Goal: Task Accomplishment & Management: Manage account settings

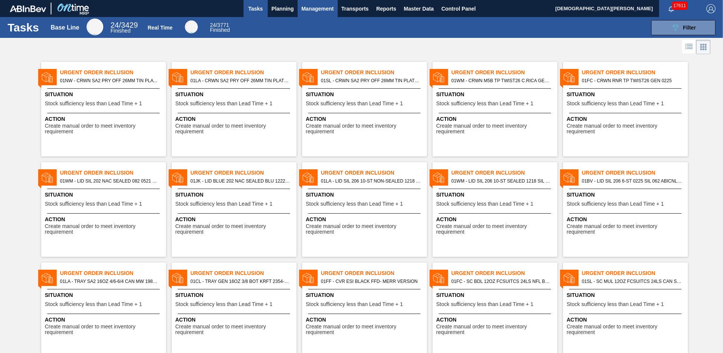
click at [318, 16] on button "Management" at bounding box center [318, 8] width 40 height 17
click at [354, 16] on div at bounding box center [361, 176] width 723 height 353
click at [349, 10] on span "Transports" at bounding box center [355, 8] width 27 height 9
click at [281, 5] on div at bounding box center [361, 176] width 723 height 353
click at [280, 8] on span "Planning" at bounding box center [283, 8] width 22 height 9
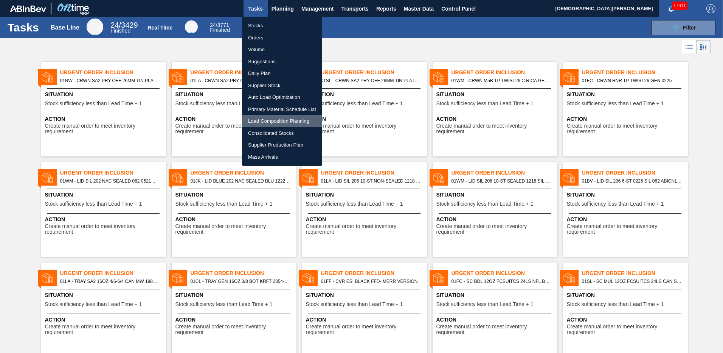
click at [273, 124] on li "Load Composition Planning" at bounding box center [282, 121] width 80 height 12
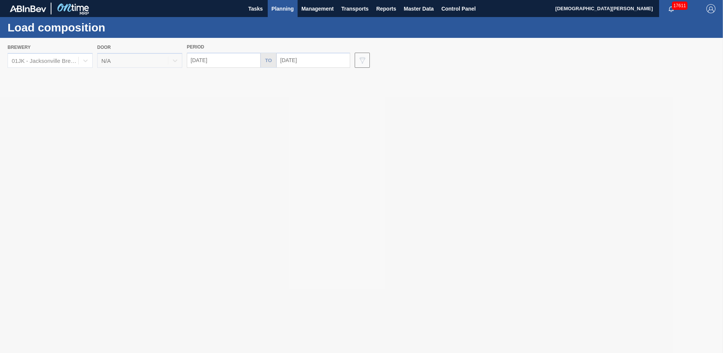
click at [69, 65] on div at bounding box center [361, 195] width 723 height 315
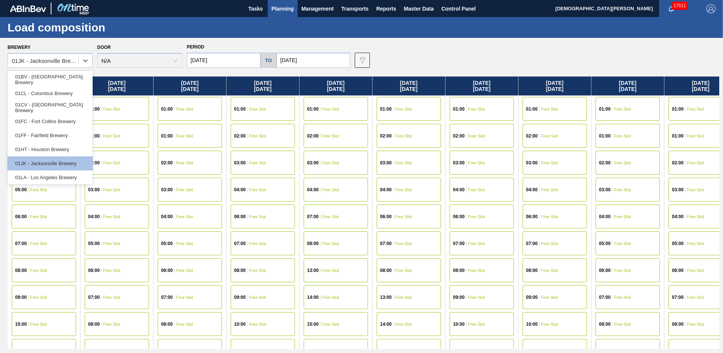
click at [72, 64] on div "01JK - Jacksonville Brewery" at bounding box center [43, 60] width 70 height 11
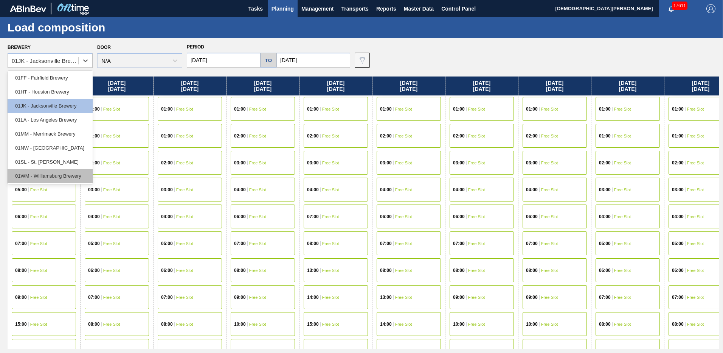
click at [63, 176] on div "01WM - Williamsburg Brewery" at bounding box center [50, 176] width 85 height 14
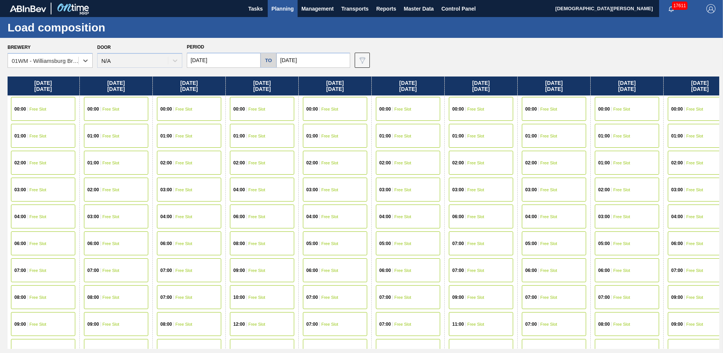
drag, startPoint x: 241, startPoint y: 236, endPoint x: 408, endPoint y: 223, distance: 167.3
click at [209, 235] on div "Friday 04/11/2025 00:00 Free Slot 01:00 Free Slot 04:00 Free Slot 06:00 Free Sl…" at bounding box center [364, 212] width 712 height 272
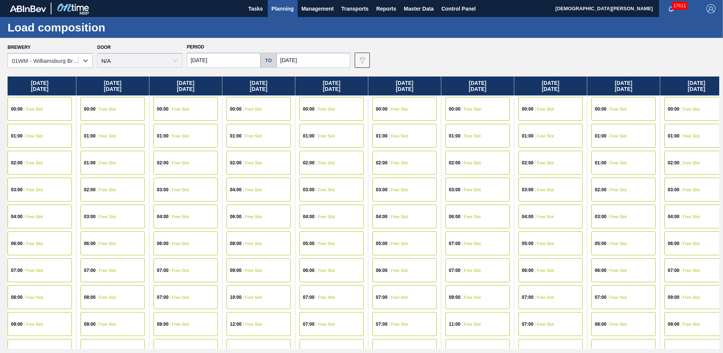
drag, startPoint x: 427, startPoint y: 201, endPoint x: 542, endPoint y: 196, distance: 115.1
click at [242, 202] on div "Friday 04/11/2025 00:00 Free Slot 01:00 Free Slot 04:00 Free Slot 06:00 Free Sl…" at bounding box center [364, 212] width 712 height 272
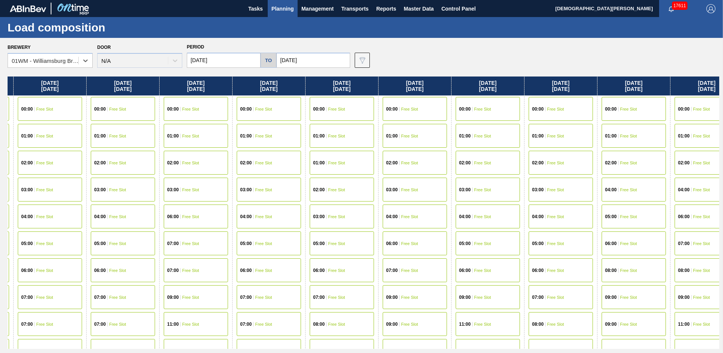
scroll to position [0, 958]
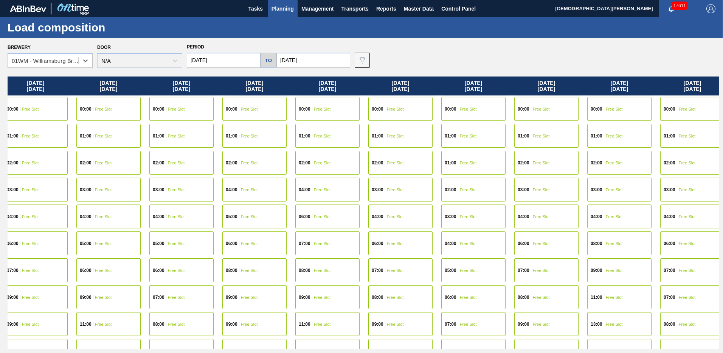
drag, startPoint x: 182, startPoint y: 204, endPoint x: 160, endPoint y: 206, distance: 21.6
click at [160, 206] on div "Friday 04/11/2025 00:00 Free Slot 01:00 Free Slot 04:00 Free Slot 06:00 Free Sl…" at bounding box center [364, 212] width 712 height 272
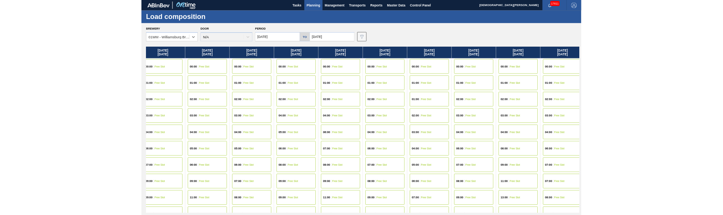
scroll to position [76, 958]
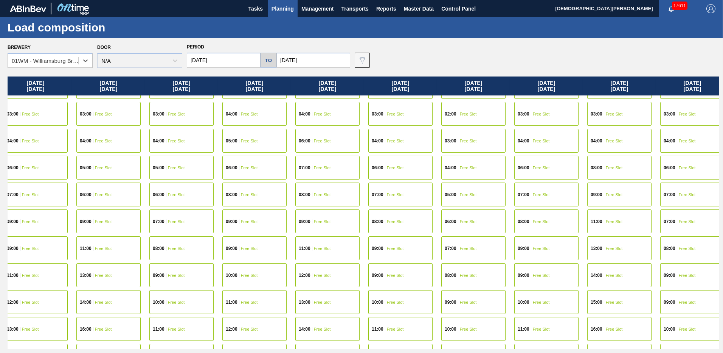
click at [395, 255] on div "09:00 Free Slot" at bounding box center [400, 248] width 64 height 24
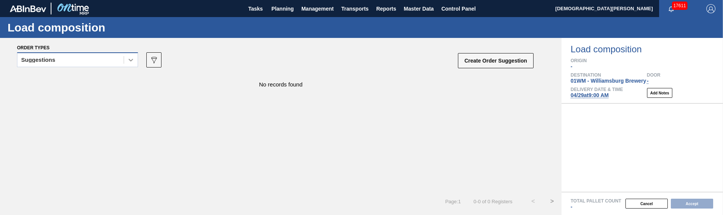
click at [128, 66] on div at bounding box center [131, 60] width 14 height 14
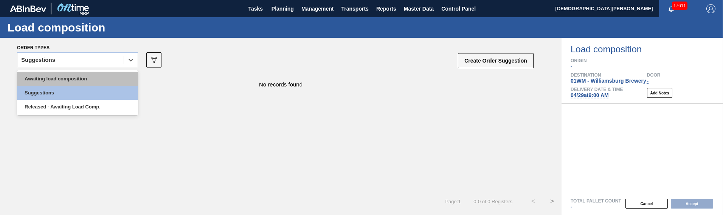
click at [104, 76] on div "Awaiting load composition" at bounding box center [77, 79] width 121 height 14
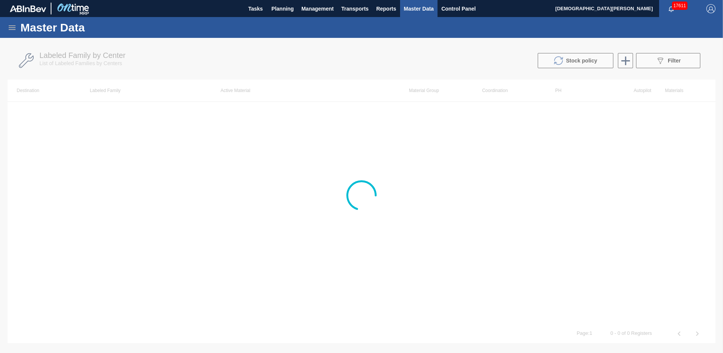
click at [11, 27] on icon at bounding box center [12, 27] width 9 height 9
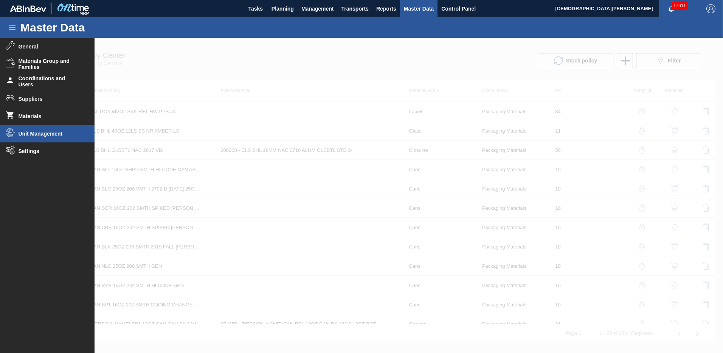
click at [40, 133] on span "Unit Management" at bounding box center [50, 134] width 62 height 6
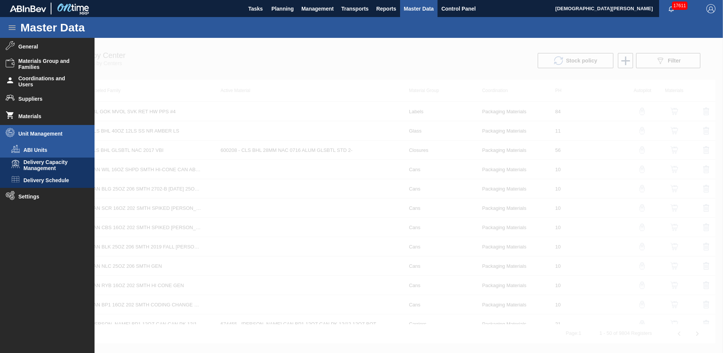
click at [41, 148] on span "ABI Units" at bounding box center [52, 150] width 58 height 6
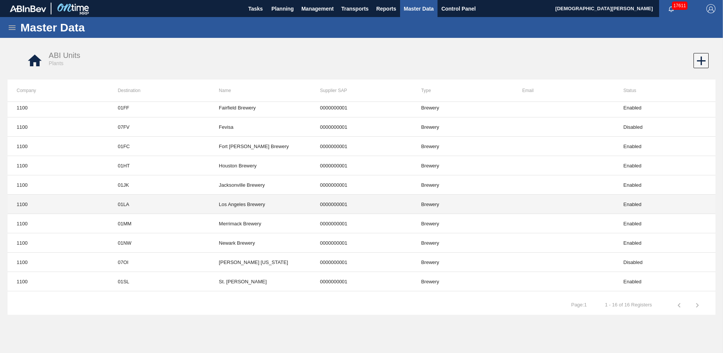
scroll to position [113, 0]
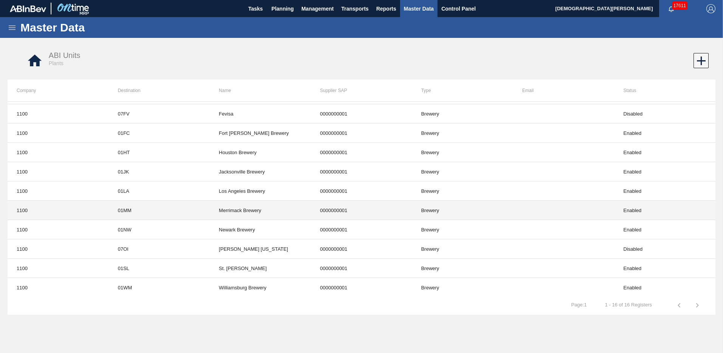
click at [156, 210] on td "01MM" at bounding box center [159, 210] width 101 height 19
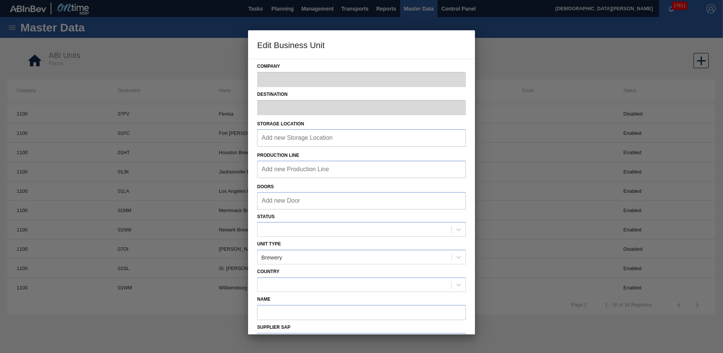
click at [156, 210] on div at bounding box center [361, 176] width 723 height 353
type input "1100"
type input "01MM"
type input "Merrimack Brewery"
type input "0000000001"
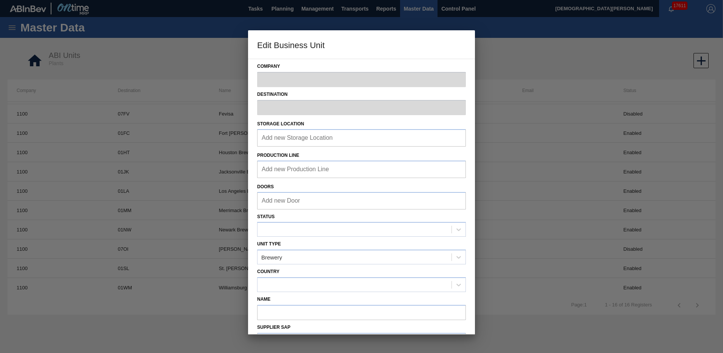
checkbox input "false"
click at [173, 214] on div at bounding box center [361, 176] width 723 height 353
click at [190, 214] on div at bounding box center [361, 176] width 723 height 353
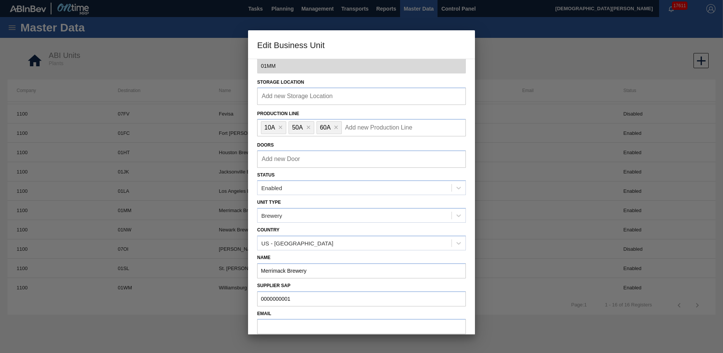
scroll to position [95, 0]
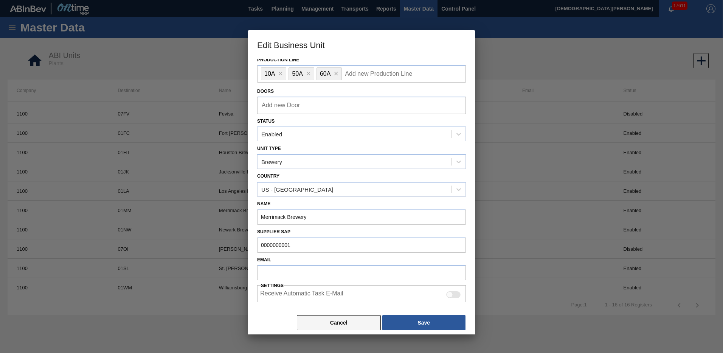
click at [332, 214] on button "Cancel" at bounding box center [339, 322] width 84 height 15
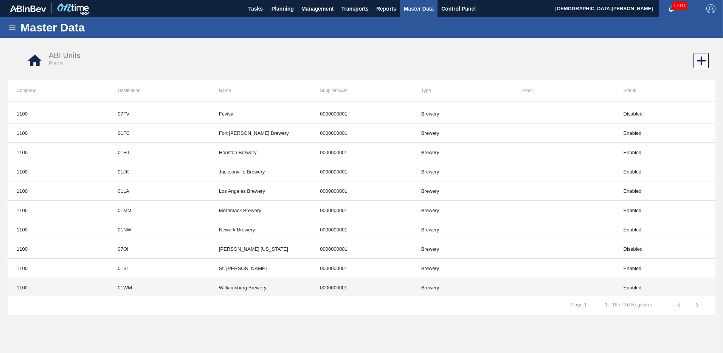
click at [168, 214] on td "01WM" at bounding box center [159, 287] width 101 height 19
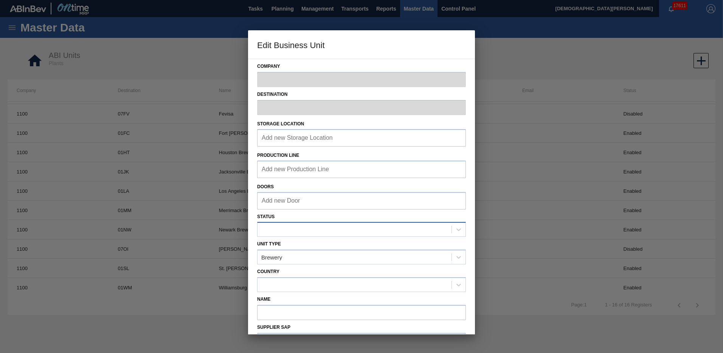
type input "1100"
type input "01WM"
type input "Williamsburg Brewery"
type input "0000000001"
checkbox input "false"
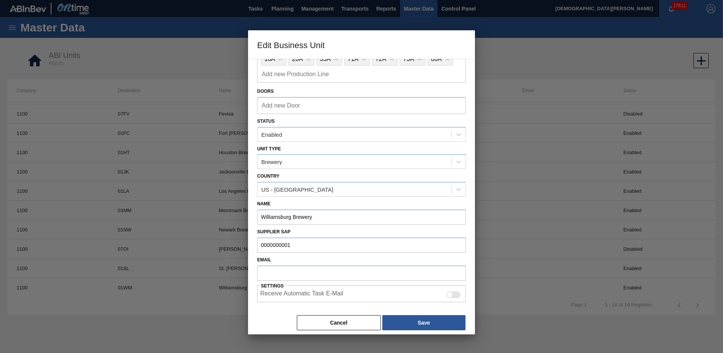
scroll to position [0, 0]
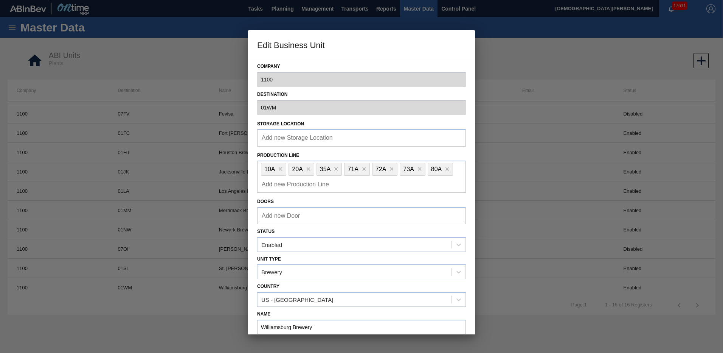
click at [206, 205] on div at bounding box center [361, 176] width 723 height 353
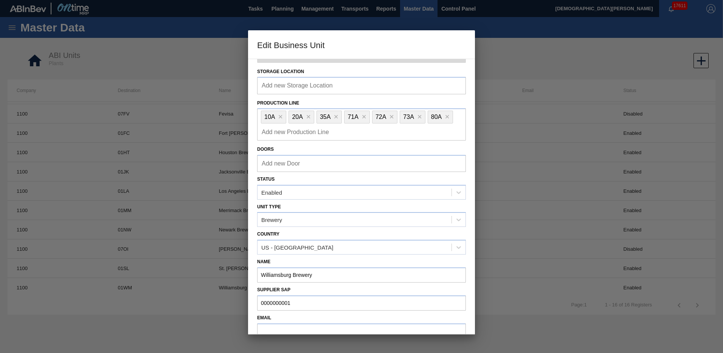
scroll to position [110, 0]
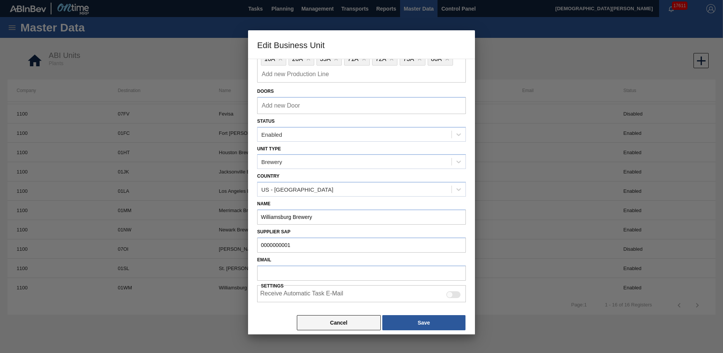
click at [360, 214] on button "Cancel" at bounding box center [339, 322] width 84 height 15
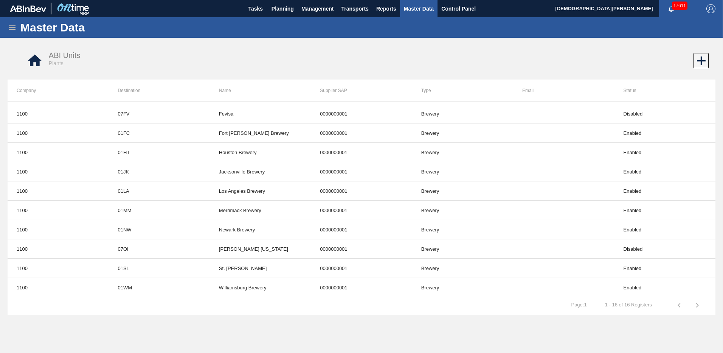
click at [11, 28] on icon at bounding box center [12, 27] width 9 height 9
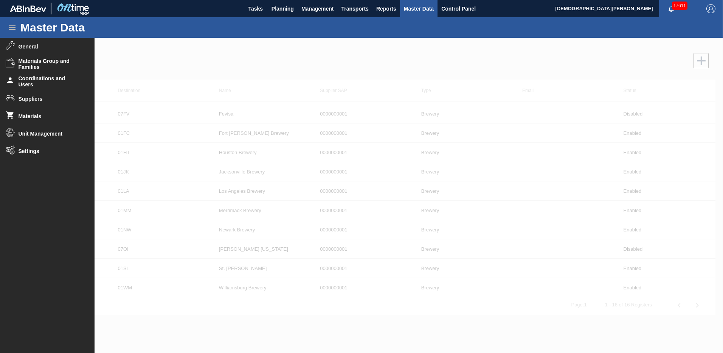
click at [186, 146] on div at bounding box center [361, 195] width 723 height 315
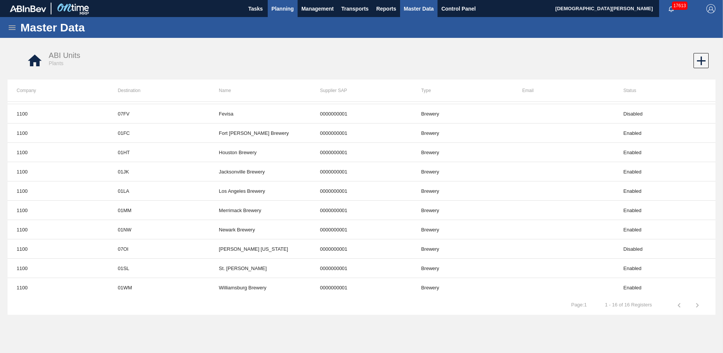
click at [278, 9] on span "Planning" at bounding box center [283, 8] width 22 height 9
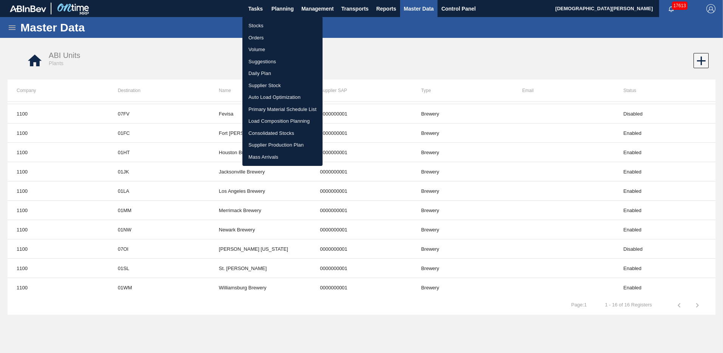
click at [263, 62] on li "Suggestions" at bounding box center [282, 62] width 80 height 12
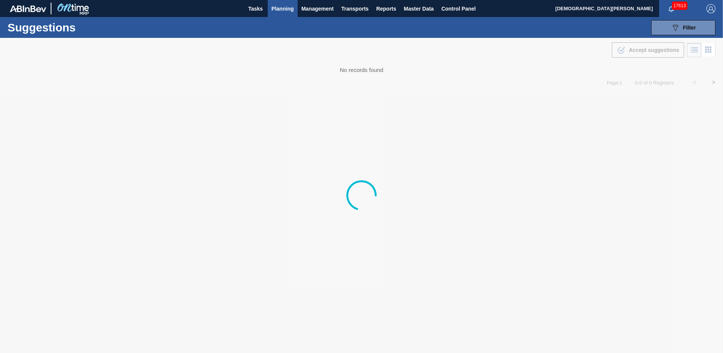
drag, startPoint x: 697, startPoint y: 22, endPoint x: 687, endPoint y: 38, distance: 19.0
click at [697, 22] on button "089F7B8B-B2A5-4AFE-B5C0-19BA573D28AC Filter" at bounding box center [683, 27] width 64 height 15
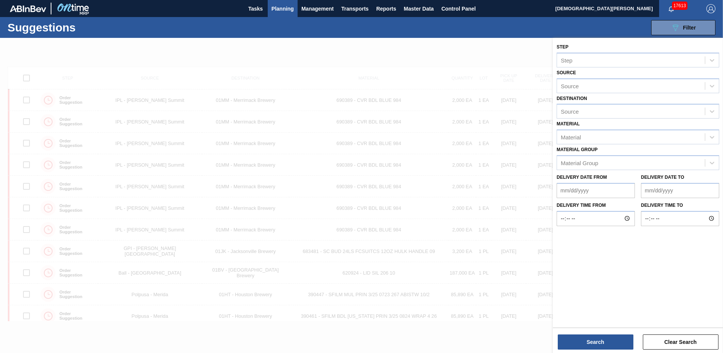
click at [483, 122] on div at bounding box center [361, 214] width 723 height 353
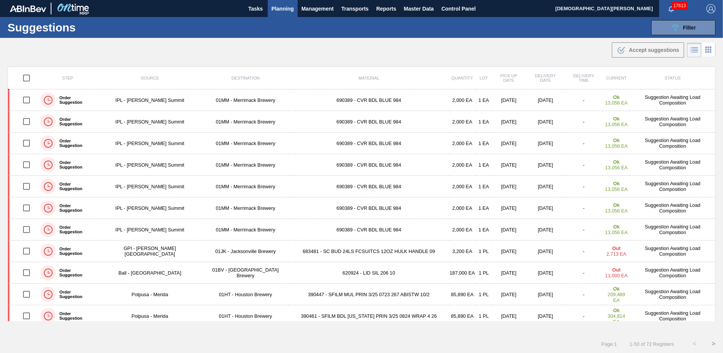
click at [287, 9] on span "Planning" at bounding box center [283, 8] width 22 height 9
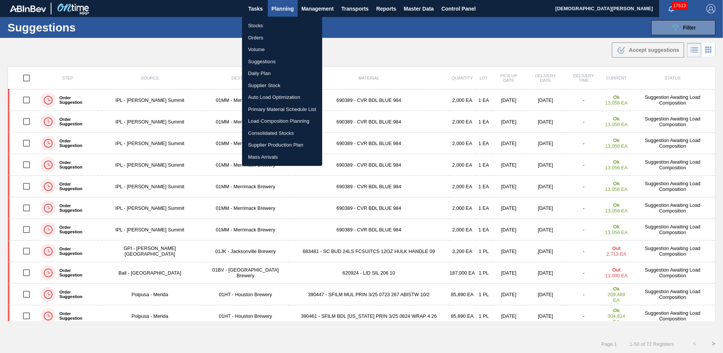
click at [269, 26] on li "Stocks" at bounding box center [282, 26] width 80 height 12
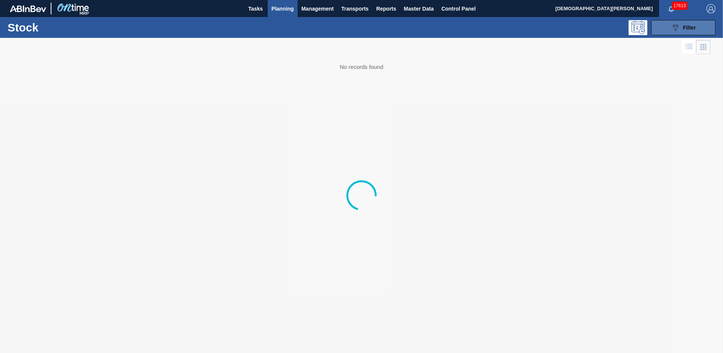
click at [687, 21] on button "089F7B8B-B2A5-4AFE-B5C0-19BA573D28AC Filter" at bounding box center [683, 27] width 64 height 15
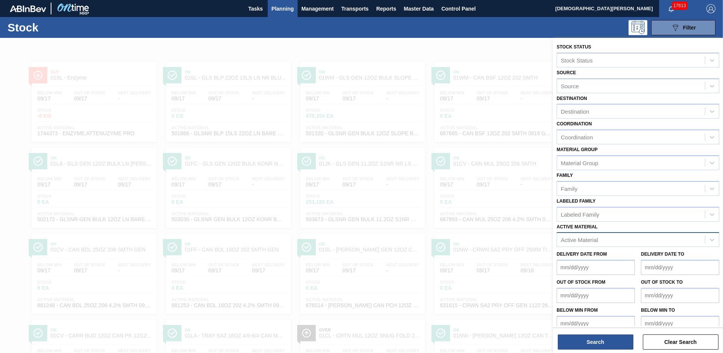
click at [591, 214] on div "Active Material" at bounding box center [579, 239] width 37 height 6
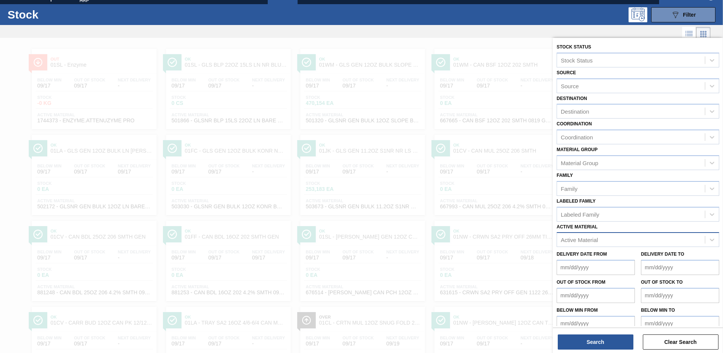
paste Material "000000000000631506"
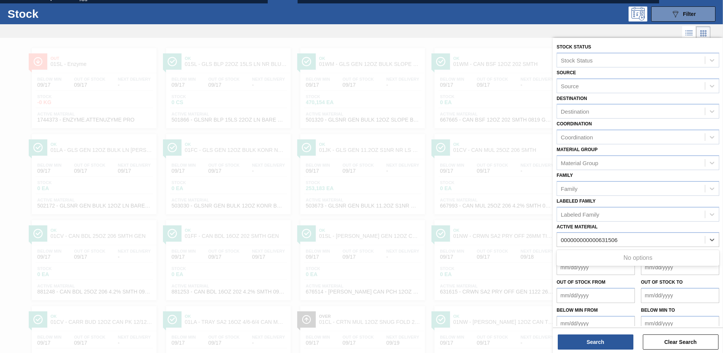
drag, startPoint x: 598, startPoint y: 240, endPoint x: 497, endPoint y: 237, distance: 101.0
click at [553, 214] on div "Stock Status Stock Status Source Source Destination Destination Coordination Co…" at bounding box center [638, 214] width 170 height 353
type Material "631506"
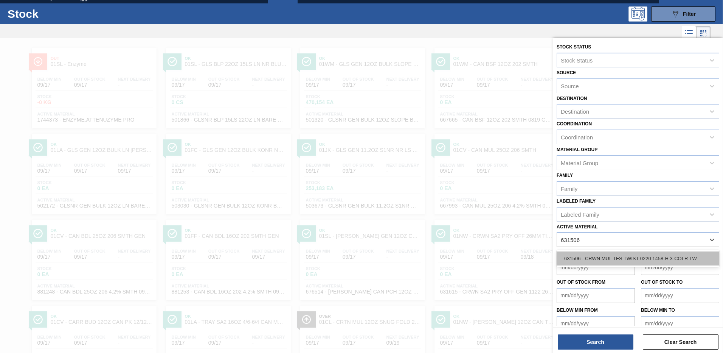
click at [605, 214] on div "631506 - CRWN MUL TFS TWIST 0220 1458-H 3-COLR TW" at bounding box center [638, 258] width 163 height 14
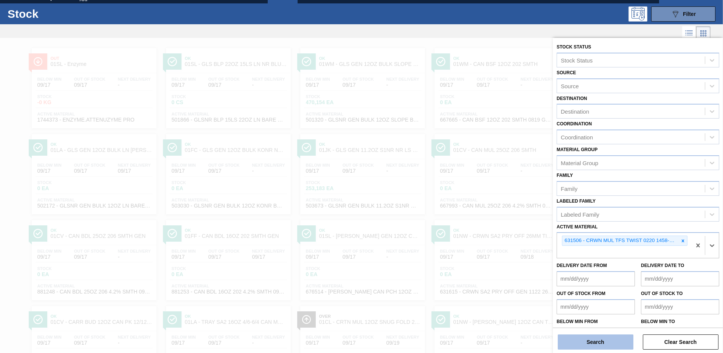
click at [615, 214] on button "Search" at bounding box center [596, 341] width 76 height 15
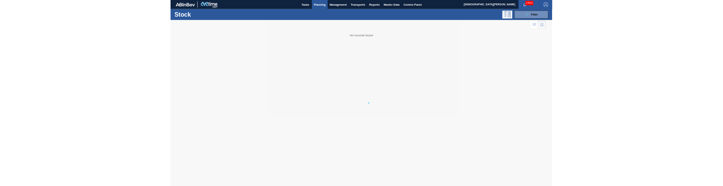
scroll to position [0, 0]
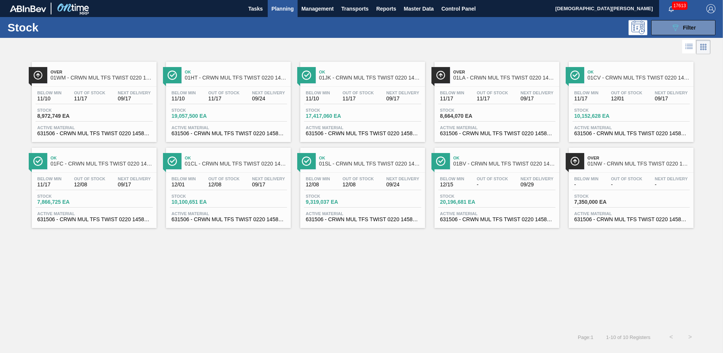
click at [127, 116] on div "Stock 8,972,749 EA" at bounding box center [94, 115] width 117 height 14
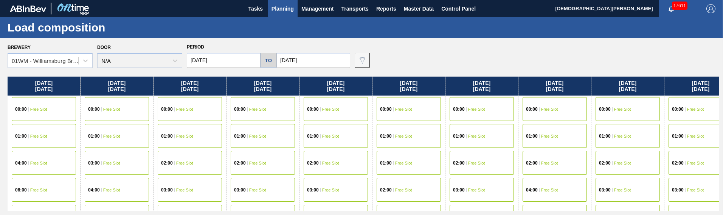
click at [288, 39] on div "Brewery 01WM - Williamsburg Brewery Door N/A Period 04/11/2025 to 08/02/2025 Da…" at bounding box center [361, 126] width 723 height 176
click at [37, 57] on div "01WM - Williamsburg Brewery" at bounding box center [43, 60] width 70 height 11
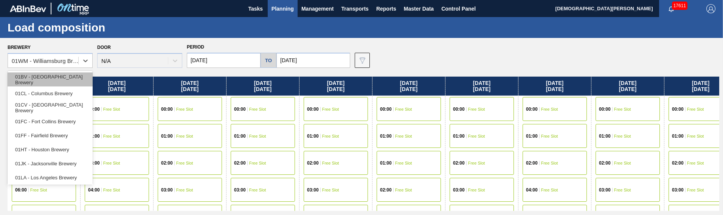
click at [37, 84] on div "01BV - [GEOGRAPHIC_DATA] Brewery" at bounding box center [50, 79] width 85 height 14
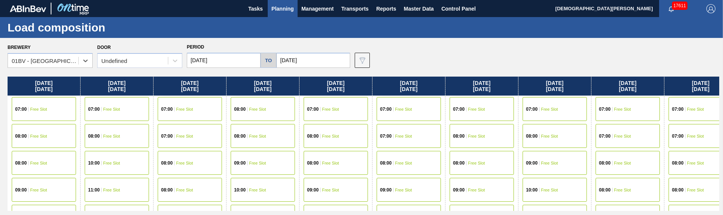
click at [352, 112] on div "07:00 Free Slot" at bounding box center [336, 109] width 64 height 24
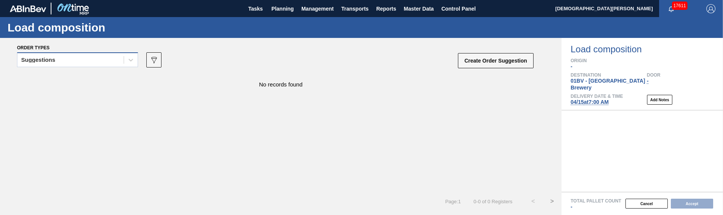
click at [100, 65] on div "Suggestions" at bounding box center [70, 59] width 106 height 11
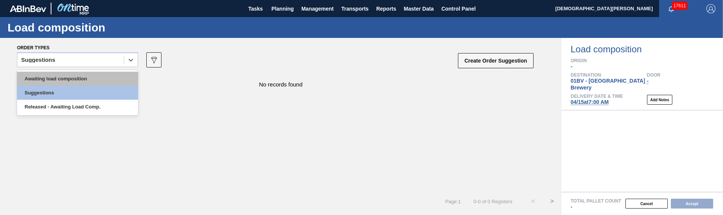
click at [77, 81] on div "Awaiting load composition" at bounding box center [77, 79] width 121 height 14
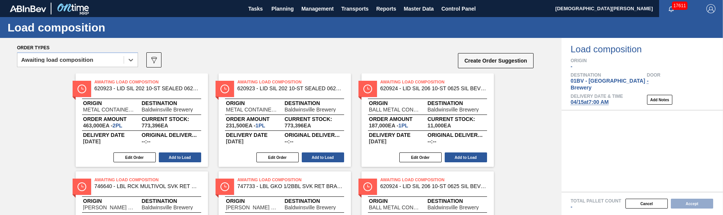
click at [129, 83] on span "Awaiting Load Composition" at bounding box center [148, 82] width 106 height 8
click at [143, 154] on button "Edit Order" at bounding box center [134, 157] width 42 height 10
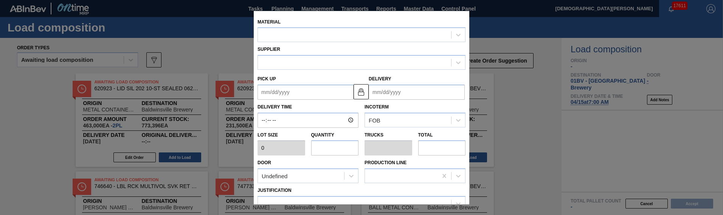
type input "231,500"
type input "2"
type input "0.062"
type input "463,000"
type up "10/04/2025"
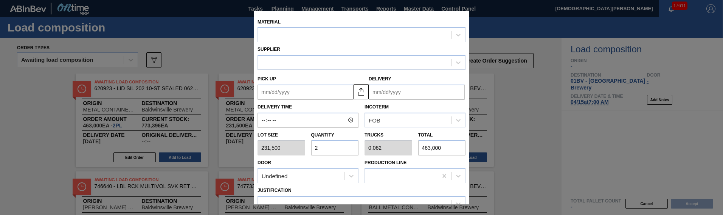
type input "10/06/2025"
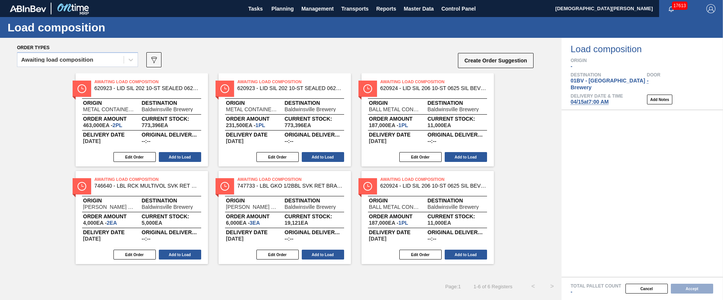
click at [597, 79] on span "01BV - Baldwinsville Brewery" at bounding box center [608, 84] width 75 height 13
click at [601, 99] on span "04/15 at 7:00 AM" at bounding box center [590, 102] width 38 height 6
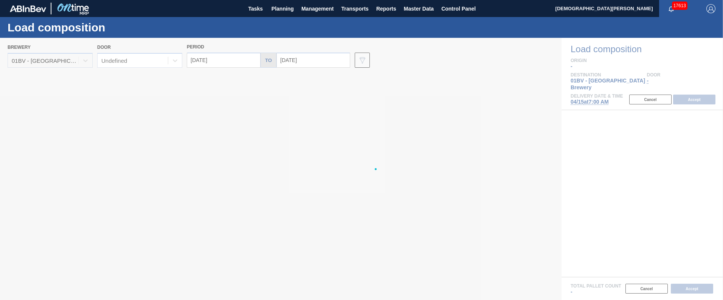
type input "04/15/2025"
type input "04/22/2025"
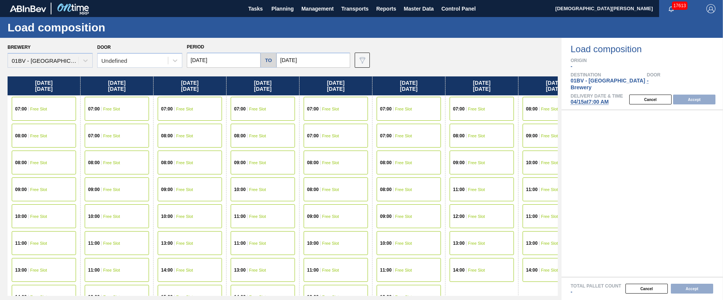
click at [65, 58] on div "Brewery 01BV - Baldwinsville Brewery" at bounding box center [50, 55] width 85 height 26
click at [276, 8] on span "Planning" at bounding box center [283, 8] width 22 height 9
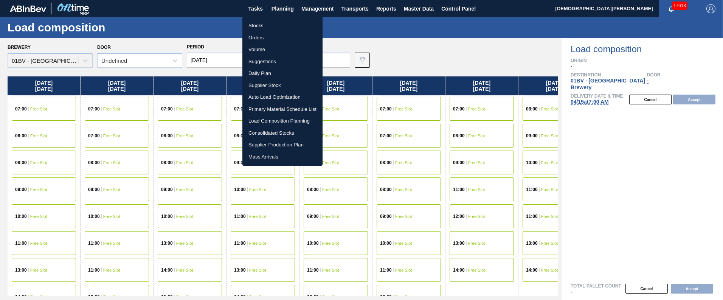
click at [265, 121] on li "Load Composition Planning" at bounding box center [282, 121] width 80 height 12
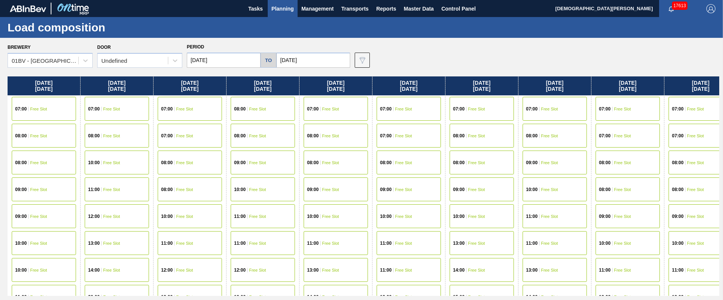
click at [69, 59] on div "01BV - Baldwinsville Brewery" at bounding box center [45, 61] width 67 height 6
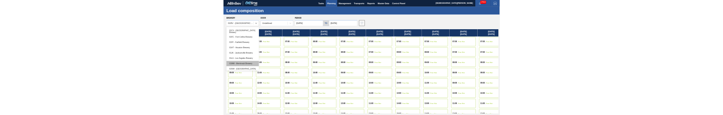
scroll to position [58, 0]
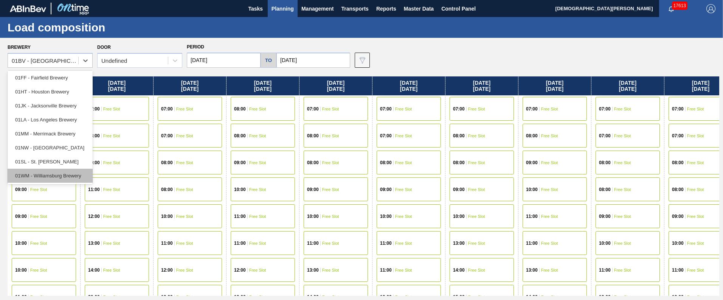
click at [65, 171] on div "01WM - Williamsburg Brewery" at bounding box center [50, 176] width 85 height 14
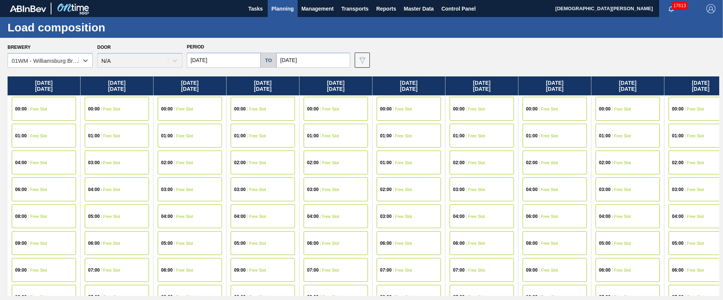
click at [645, 113] on div "00:00 Free Slot" at bounding box center [628, 109] width 64 height 24
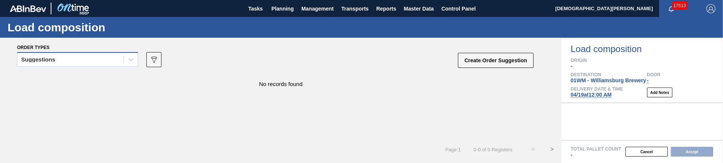
click at [61, 60] on div "Suggestions" at bounding box center [70, 59] width 106 height 11
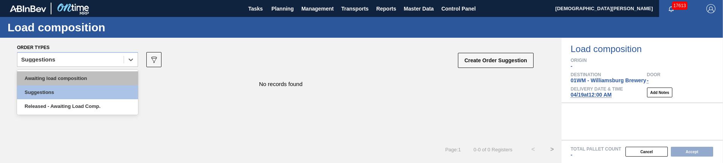
click at [58, 80] on div "Awaiting load composition" at bounding box center [77, 79] width 121 height 14
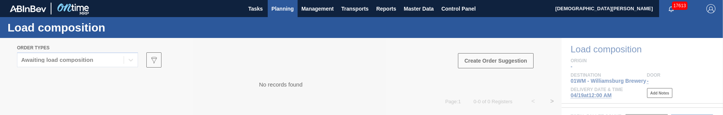
click at [281, 12] on span "Planning" at bounding box center [283, 8] width 22 height 9
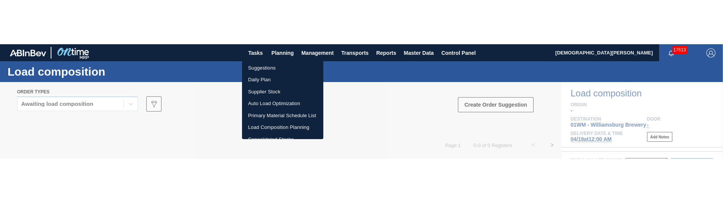
scroll to position [71, 0]
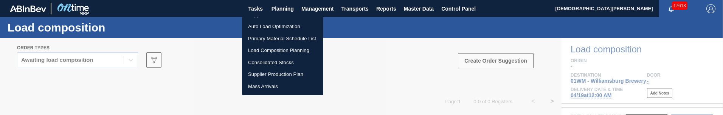
click at [274, 48] on li "Load Composition Planning" at bounding box center [283, 50] width 82 height 12
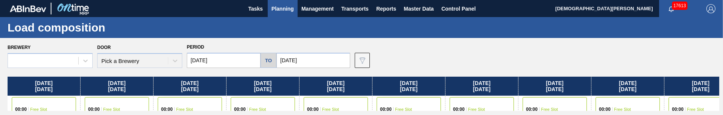
type input "04/11/2025"
type input "08/02/2025"
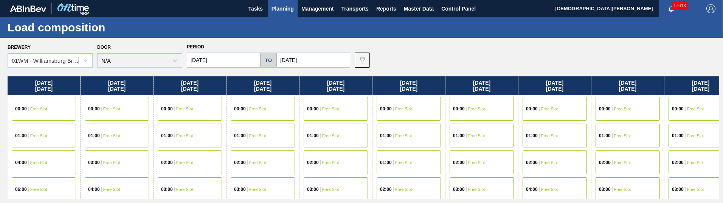
click at [487, 105] on div "00:00 Free Slot" at bounding box center [482, 109] width 64 height 24
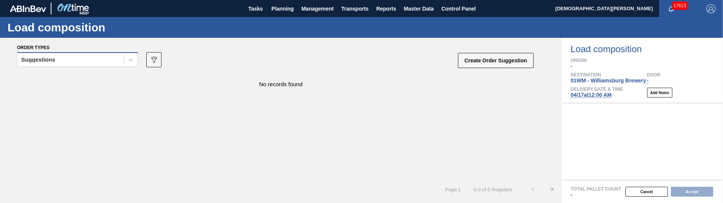
click at [85, 61] on div "Suggestions" at bounding box center [70, 59] width 106 height 11
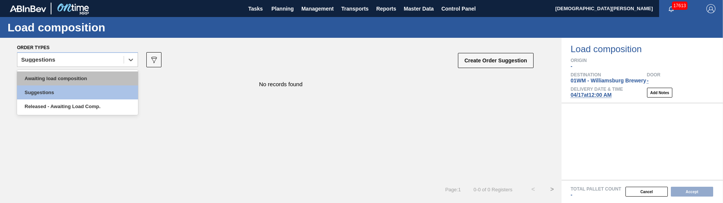
click at [69, 79] on div "Awaiting load composition" at bounding box center [77, 79] width 121 height 14
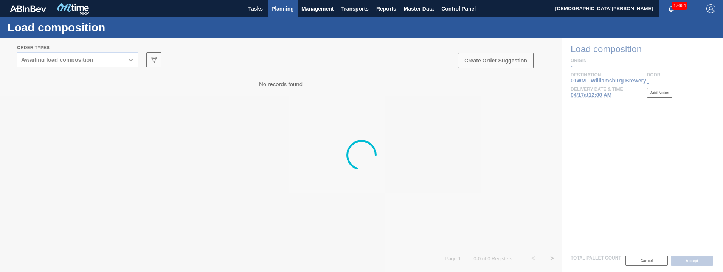
click at [290, 14] on button "Planning" at bounding box center [283, 8] width 30 height 17
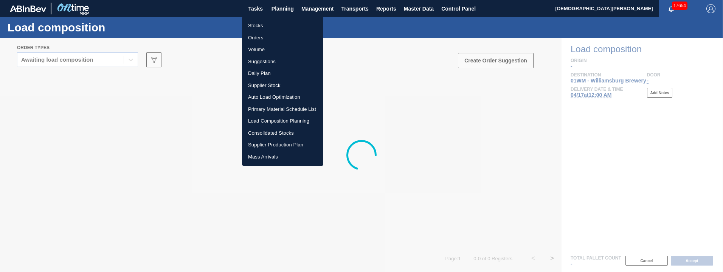
click at [270, 121] on li "Load Composition Planning" at bounding box center [283, 121] width 82 height 12
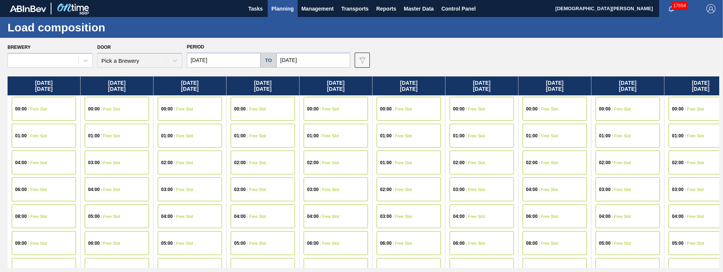
click at [477, 112] on div "00:00 Free Slot" at bounding box center [482, 109] width 64 height 24
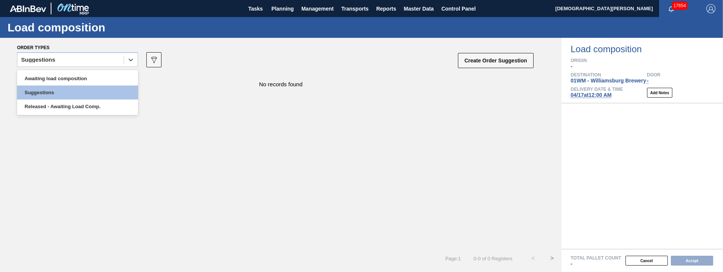
click at [326, 56] on div "option Awaiting load composition focused, 1 of 3. 3 results available. Use Up a…" at bounding box center [276, 62] width 518 height 23
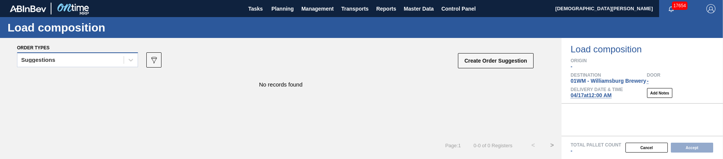
click at [53, 56] on div "Suggestions" at bounding box center [70, 59] width 106 height 11
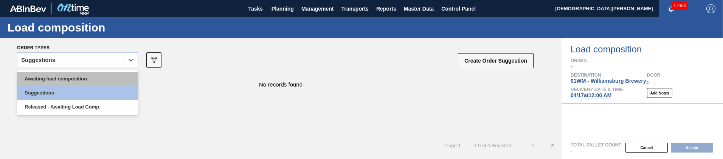
click at [52, 84] on div "Awaiting load composition" at bounding box center [77, 79] width 121 height 14
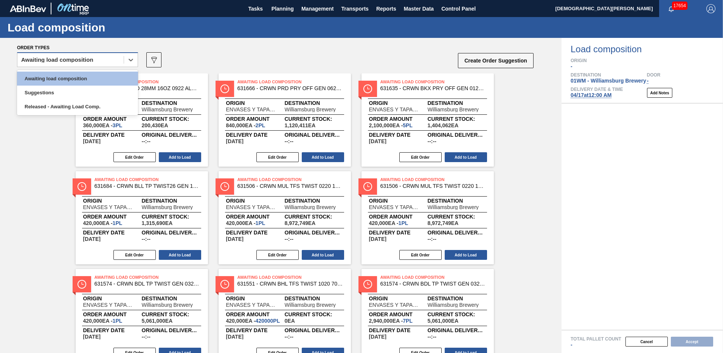
click at [84, 57] on div "Awaiting load composition" at bounding box center [57, 59] width 72 height 5
click at [71, 79] on div "Awaiting load composition" at bounding box center [77, 79] width 121 height 14
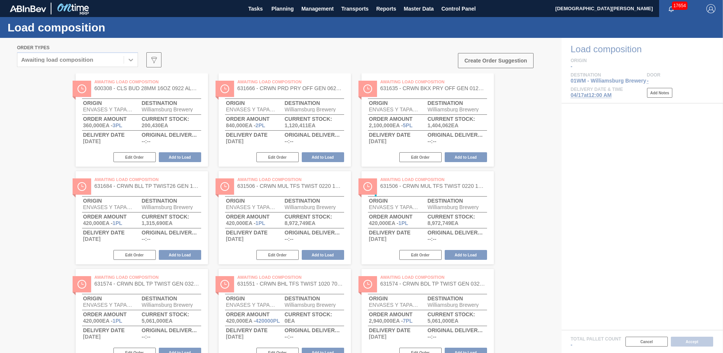
click at [69, 87] on div at bounding box center [361, 195] width 723 height 315
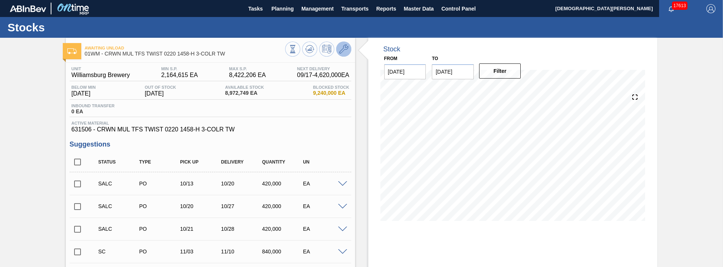
click at [350, 49] on button at bounding box center [343, 49] width 15 height 15
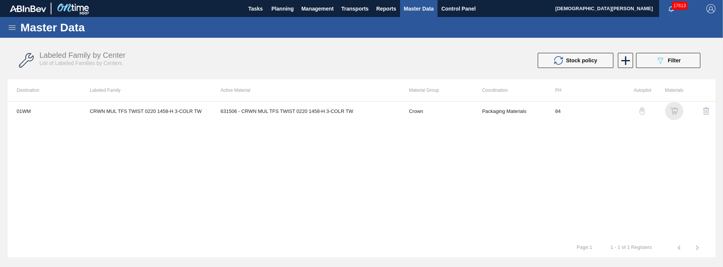
click at [676, 111] on img "button" at bounding box center [675, 111] width 8 height 8
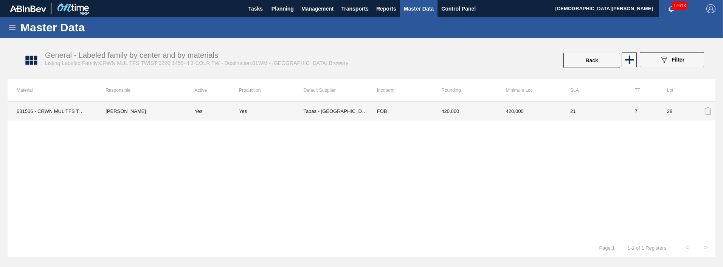
click at [323, 112] on td "Tapas - Zacatecas" at bounding box center [335, 111] width 64 height 19
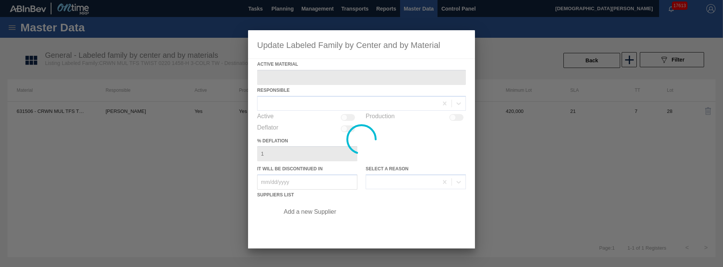
type Material "631506 - CRWN MUL TFS TWIST 0220 1458-H 3-COLR TW"
checkbox input "true"
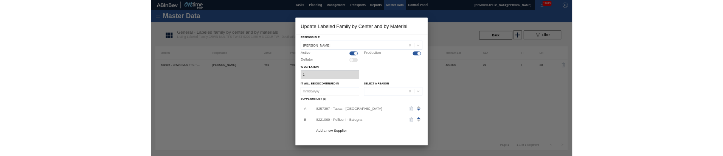
scroll to position [38, 0]
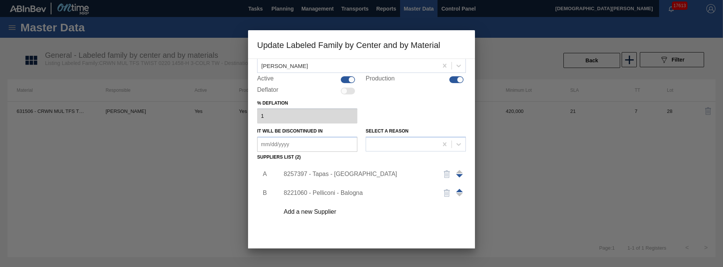
click at [323, 178] on div "8257397 - Tapas - Zacatecas" at bounding box center [370, 174] width 191 height 19
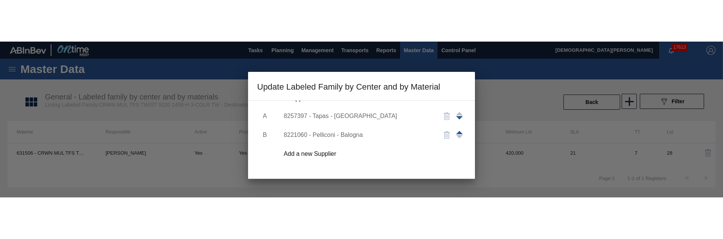
scroll to position [151, 0]
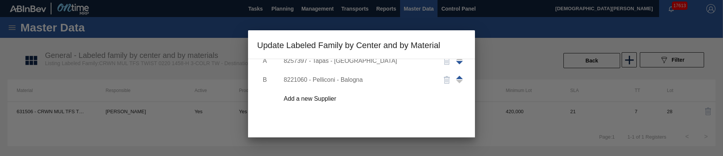
click at [342, 64] on div "8257397 - Tapas - Zacatecas" at bounding box center [358, 61] width 148 height 7
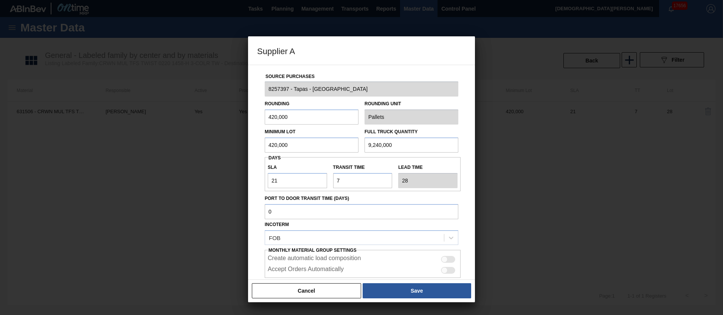
scroll to position [25, 0]
click at [333, 186] on button "Cancel" at bounding box center [306, 290] width 109 height 15
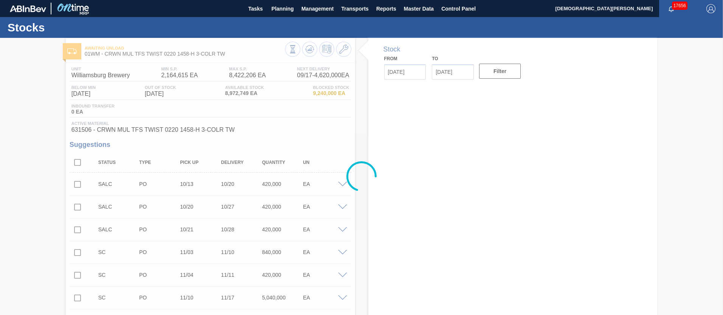
type input "[DATE]"
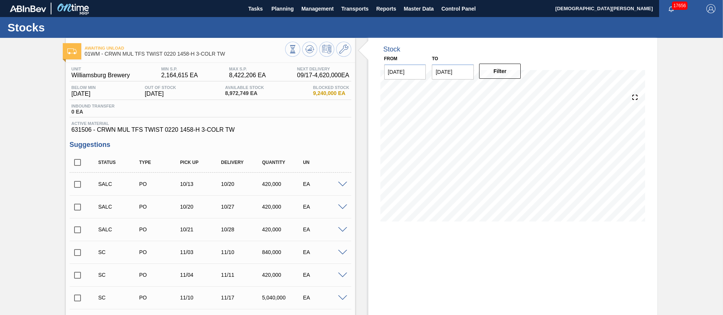
click at [342, 182] on span at bounding box center [342, 185] width 9 height 6
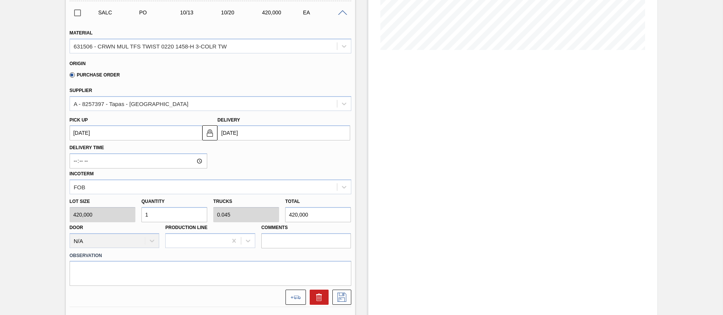
scroll to position [189, 0]
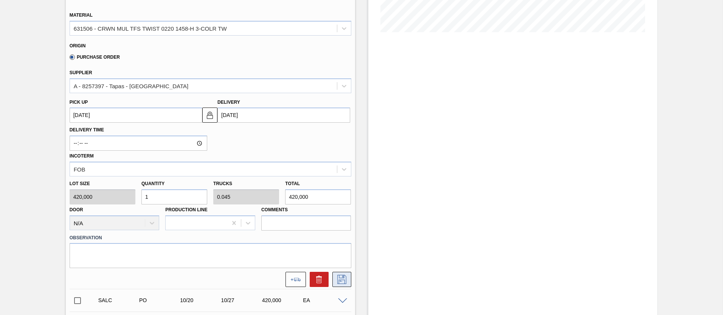
click at [346, 186] on icon at bounding box center [342, 279] width 12 height 9
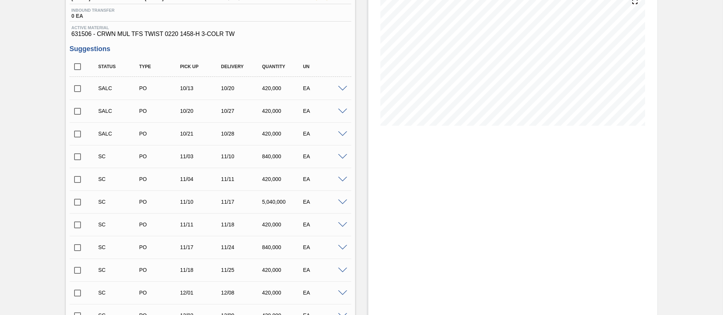
scroll to position [0, 0]
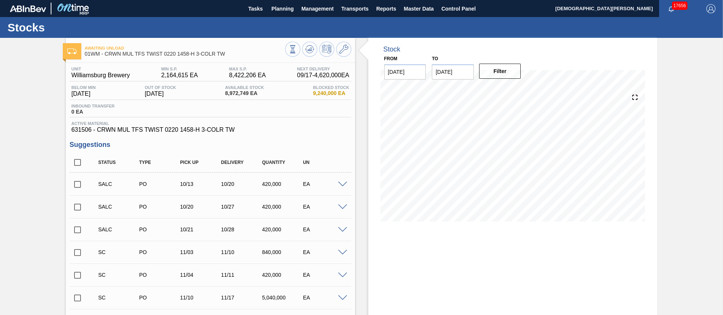
click at [344, 184] on span at bounding box center [342, 185] width 9 height 6
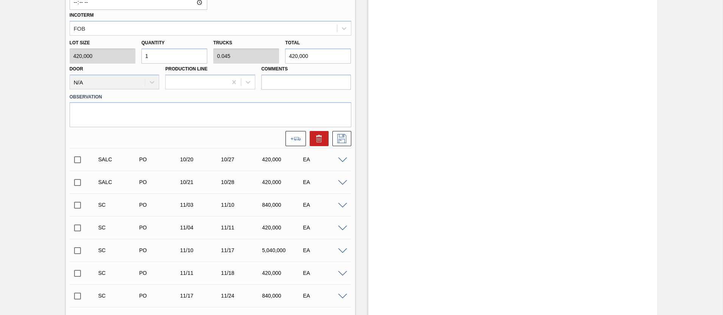
scroll to position [340, 0]
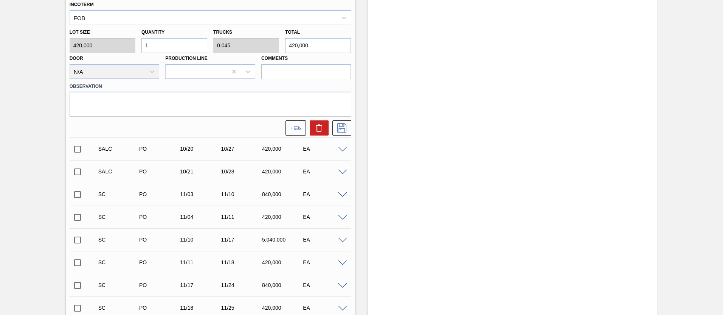
click at [344, 147] on span at bounding box center [342, 150] width 9 height 6
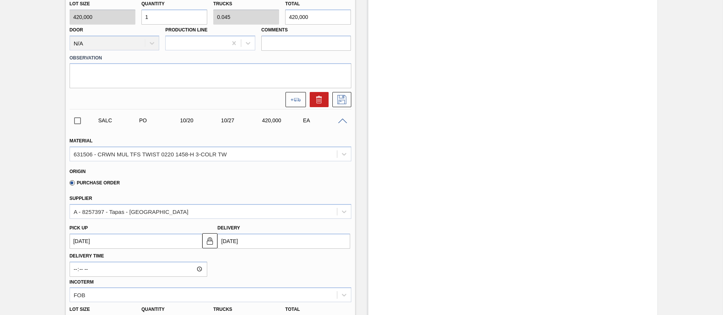
scroll to position [530, 0]
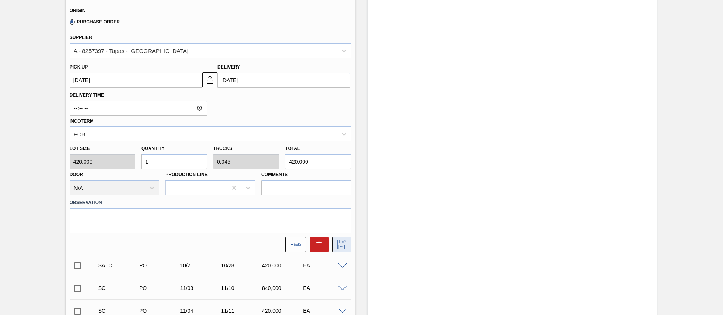
click at [345, 186] on icon at bounding box center [341, 244] width 9 height 9
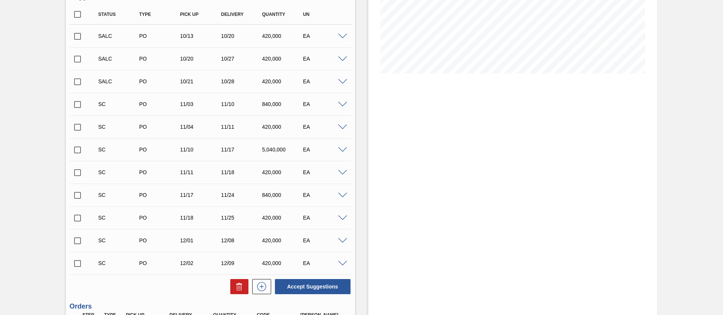
scroll to position [58, 0]
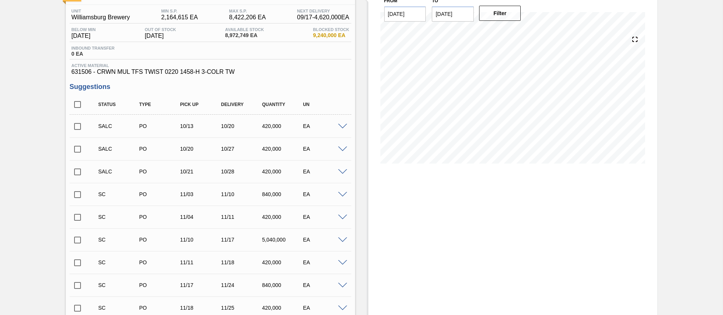
click at [343, 170] on span at bounding box center [342, 172] width 9 height 6
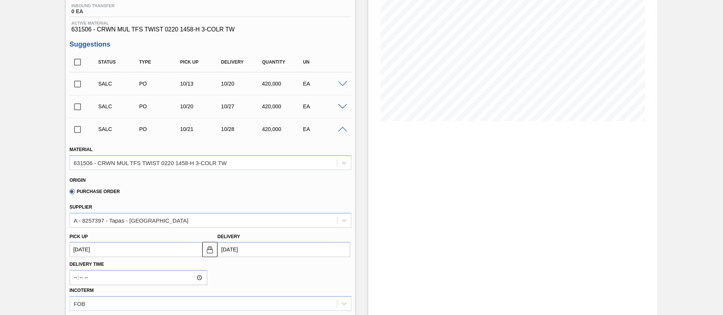
scroll to position [247, 0]
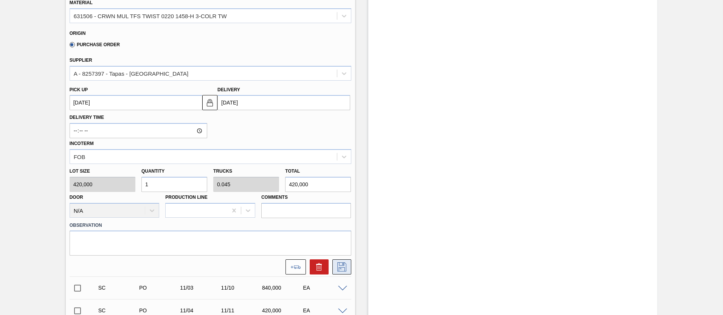
click at [339, 186] on icon at bounding box center [342, 266] width 12 height 9
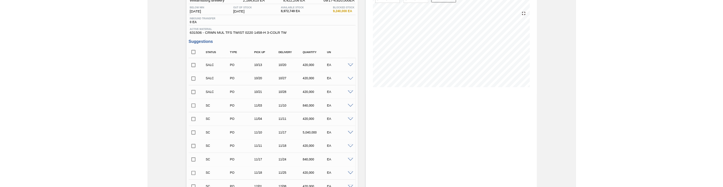
scroll to position [0, 0]
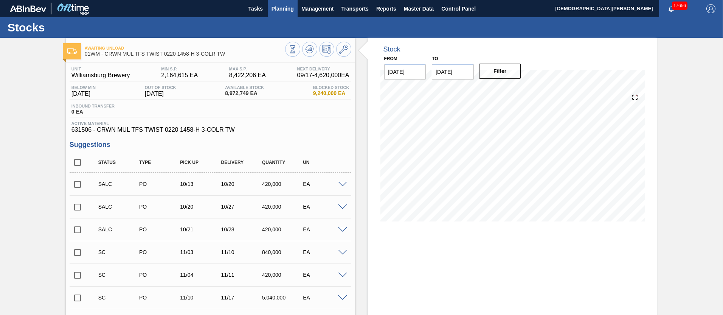
click at [280, 11] on span "Planning" at bounding box center [283, 8] width 22 height 9
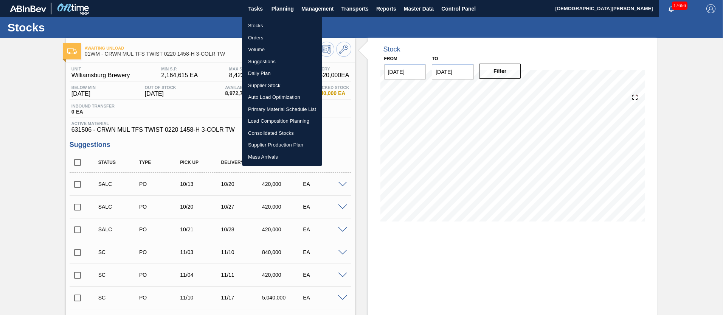
click at [264, 21] on li "Stocks" at bounding box center [282, 26] width 80 height 12
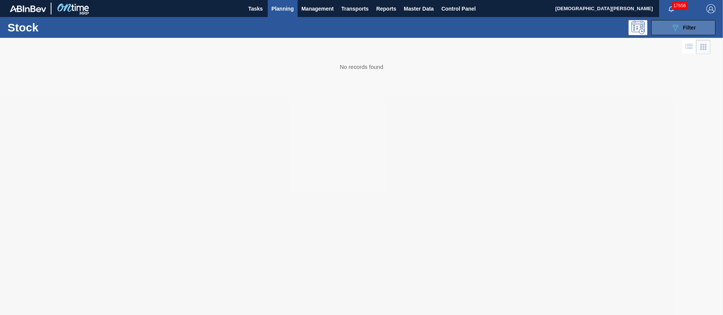
click at [685, 27] on span "Filter" at bounding box center [689, 28] width 13 height 6
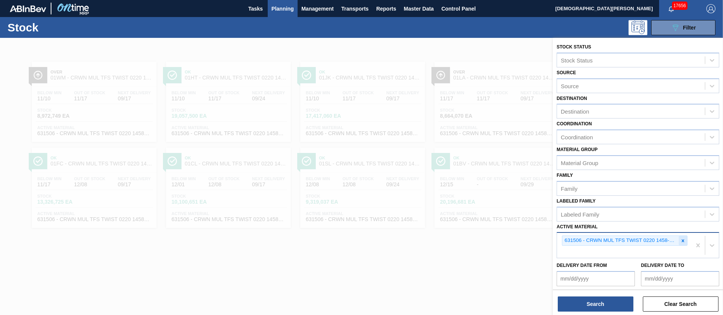
click at [683, 186] on icon at bounding box center [683, 240] width 5 height 5
paste Material "000000000000631551"
drag, startPoint x: 599, startPoint y: 251, endPoint x: 549, endPoint y: 249, distance: 50.0
click at [553, 186] on div "Stock Status Stock Status Source Source Destination Destination Coordination Co…" at bounding box center [638, 195] width 170 height 315
type Material "631551"
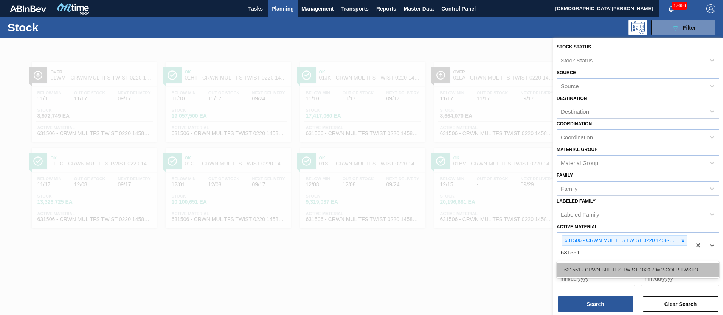
click at [620, 186] on div "631551 - CRWN BHL TFS TWIST 1020 70# 2-COLR TWSTO" at bounding box center [638, 270] width 163 height 14
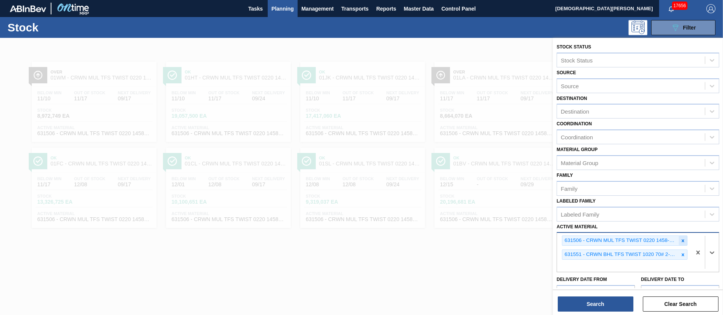
click at [679, 186] on div at bounding box center [683, 240] width 8 height 9
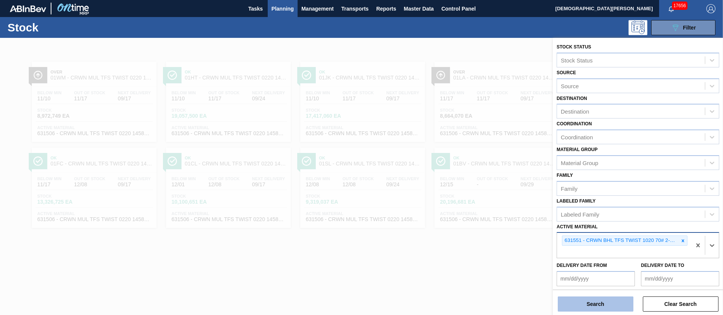
click at [609, 186] on button "Search" at bounding box center [596, 303] width 76 height 15
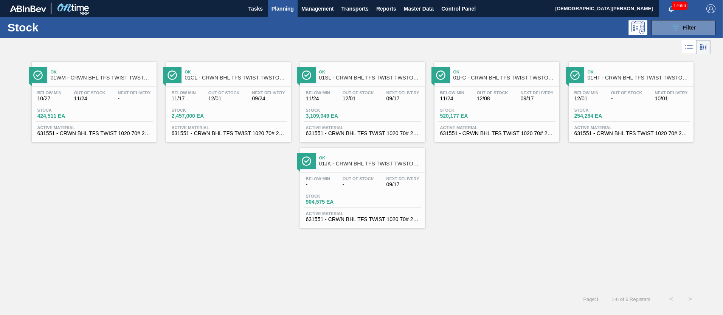
click at [122, 100] on span "-" at bounding box center [134, 99] width 33 height 6
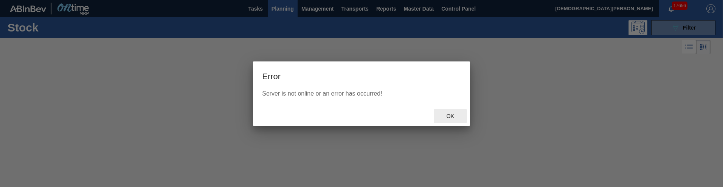
click at [452, 116] on span "Ok" at bounding box center [451, 116] width 20 height 6
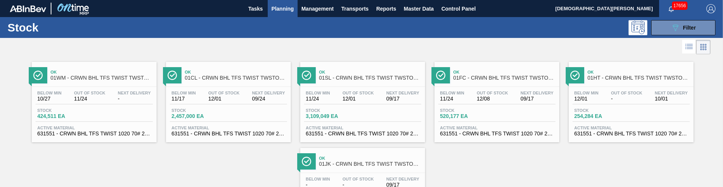
click at [76, 103] on div "Below Min 10/27 Out Of Stock 11/24 Next Delivery -" at bounding box center [94, 97] width 117 height 14
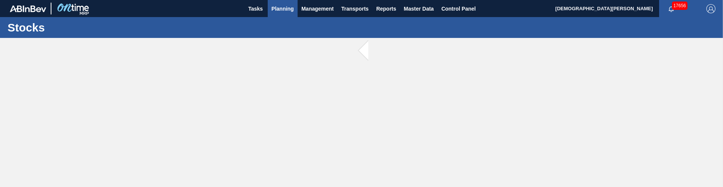
click at [294, 14] on button "Planning" at bounding box center [283, 8] width 30 height 17
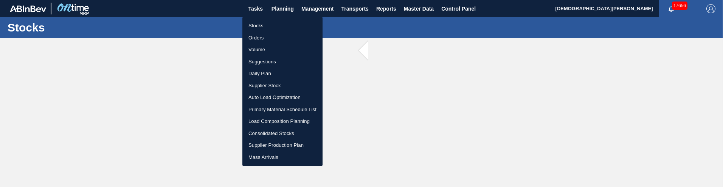
click at [416, 26] on div at bounding box center [361, 93] width 723 height 187
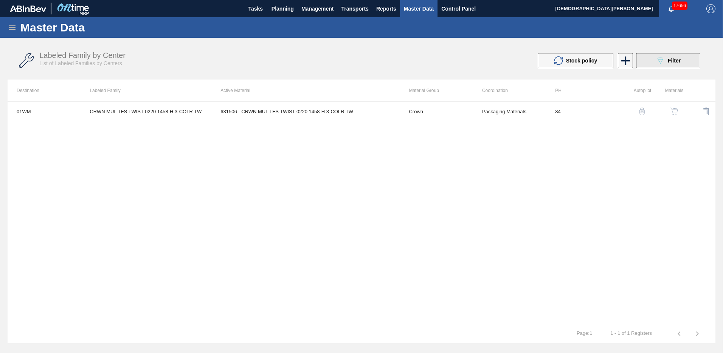
click at [665, 59] on div "089F7B8B-B2A5-4AFE-B5C0-19BA573D28AC Filter" at bounding box center [668, 60] width 25 height 9
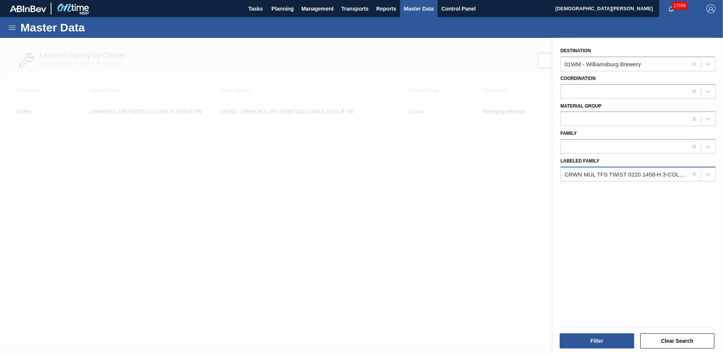
click at [601, 179] on div "CRWN MUL TFS TWIST 0220 1458-H 3-COLR TW" at bounding box center [624, 173] width 127 height 11
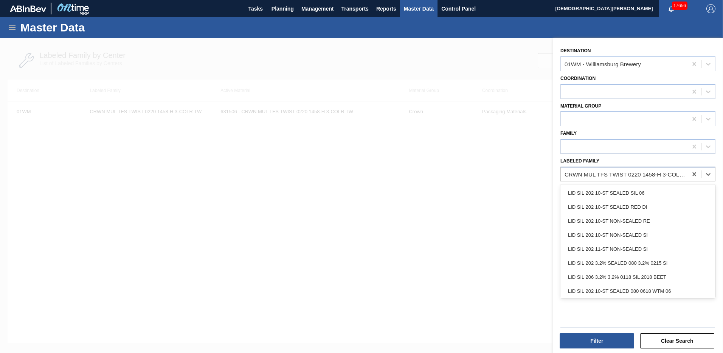
paste Family "CRWN BHL TFS TWIST TWSTOFF 70# 2-COLR 1458-H 70LB CROWN"
type Family "CRWN BHL TFS TWIST TWSTOFF 70# 2-COLR 1458-H 70LB CROWN"
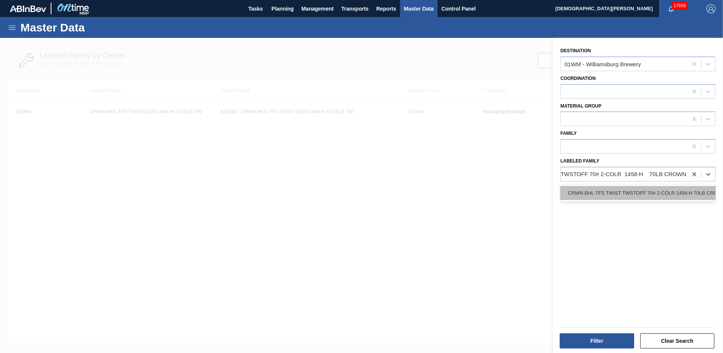
click at [609, 186] on div "CRWN BHL TFS TWIST TWSTOFF 70# 2-COLR 1458-H 70LB CROWN" at bounding box center [638, 193] width 155 height 14
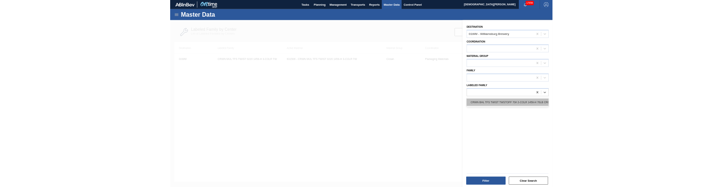
scroll to position [0, 1]
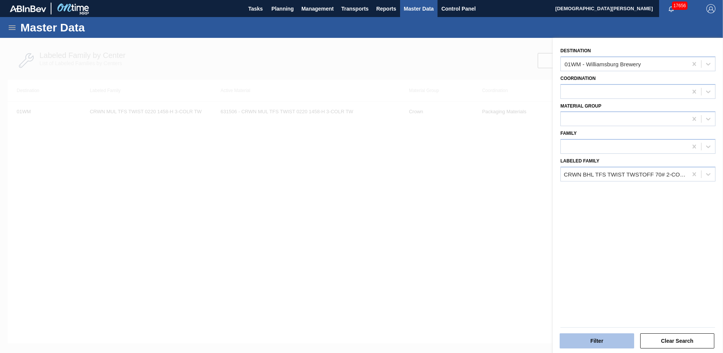
click at [610, 186] on button "Filter" at bounding box center [597, 340] width 75 height 15
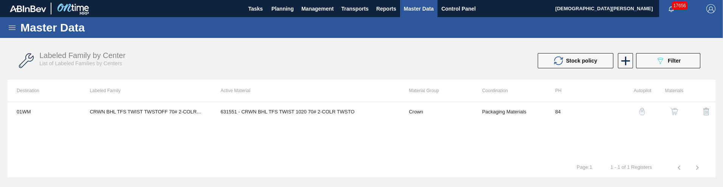
click at [676, 109] on img "button" at bounding box center [675, 111] width 8 height 8
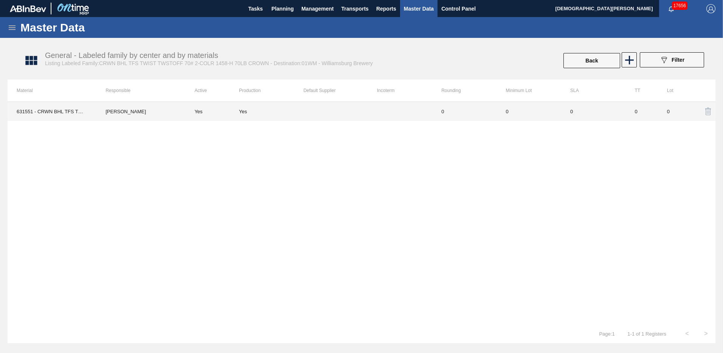
click at [354, 110] on td at bounding box center [335, 111] width 64 height 19
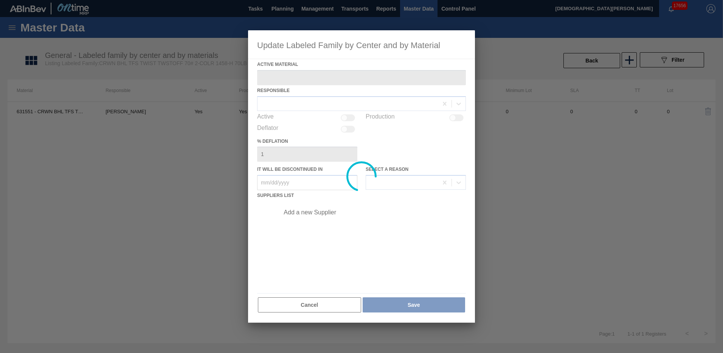
type Material "631551 - CRWN BHL TFS TWIST 1020 70# 2-COLR TWSTO"
checkbox input "true"
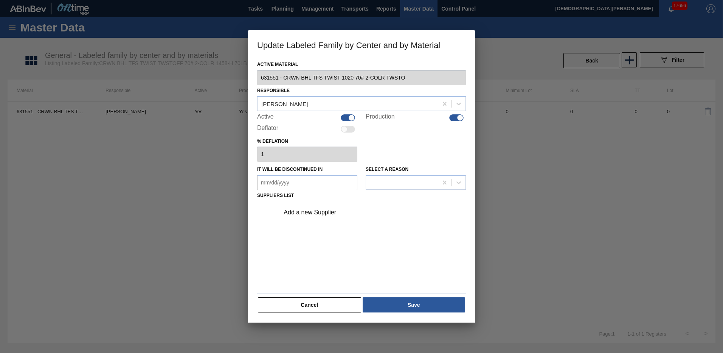
click at [327, 186] on div "Add a new Supplier" at bounding box center [358, 212] width 148 height 7
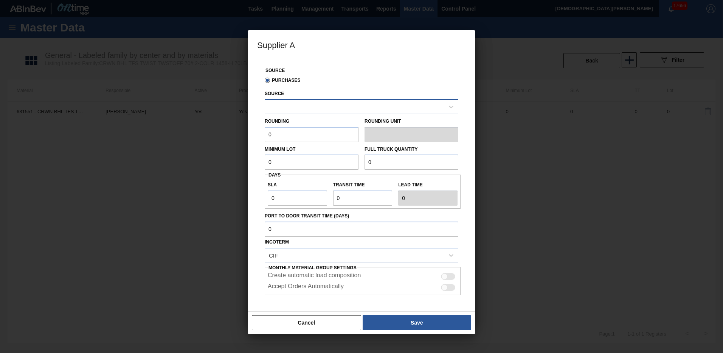
click at [301, 102] on div at bounding box center [354, 106] width 179 height 11
click at [302, 102] on div at bounding box center [354, 106] width 179 height 11
click at [325, 186] on button "Cancel" at bounding box center [306, 322] width 109 height 15
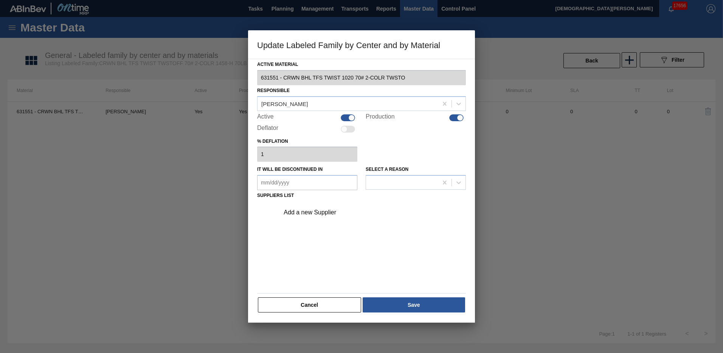
click at [353, 122] on div "Active" at bounding box center [307, 117] width 100 height 9
click at [352, 117] on div at bounding box center [351, 117] width 6 height 6
checkbox input "false"
click at [456, 117] on div at bounding box center [456, 117] width 14 height 7
checkbox input "false"
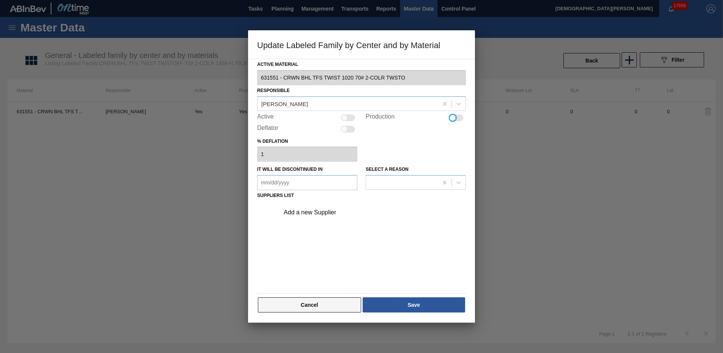
click at [317, 186] on button "Cancel" at bounding box center [309, 304] width 103 height 15
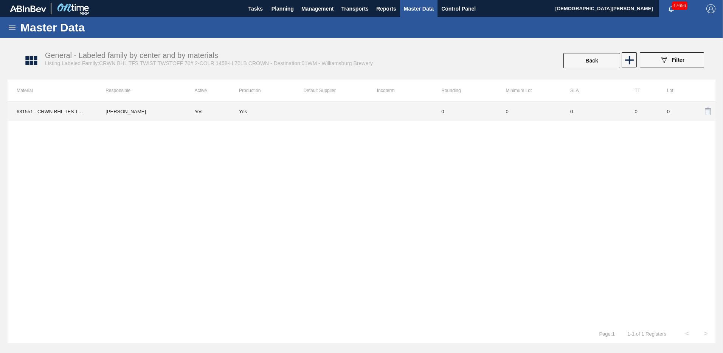
click at [323, 116] on td at bounding box center [335, 111] width 64 height 19
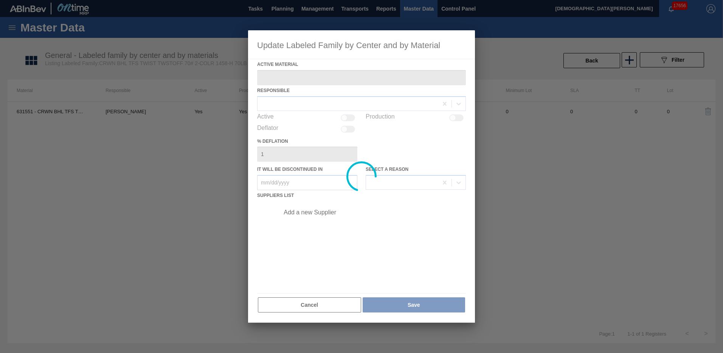
type Material "631551 - CRWN BHL TFS TWIST 1020 70# 2-COLR TWSTO"
checkbox input "true"
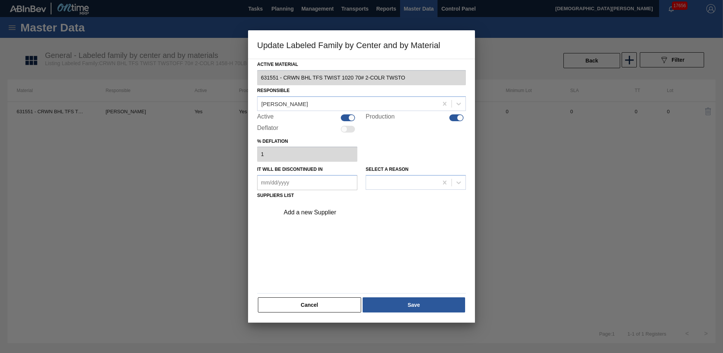
click at [349, 118] on div at bounding box center [351, 117] width 6 height 6
checkbox input "false"
click at [460, 117] on div at bounding box center [460, 117] width 6 height 6
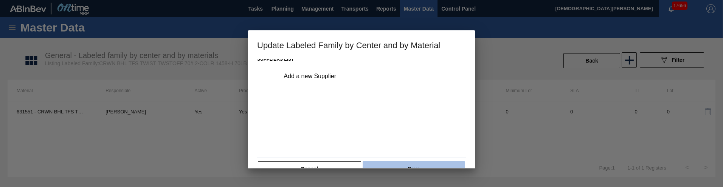
scroll to position [154, 0]
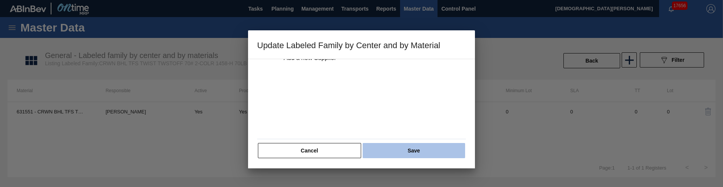
click at [421, 154] on button "Save" at bounding box center [414, 150] width 103 height 15
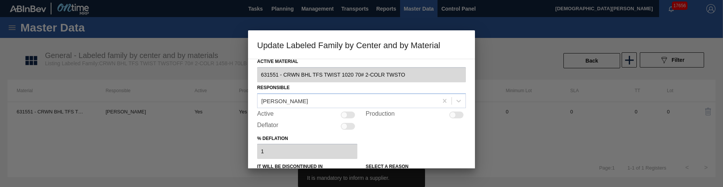
scroll to position [79, 0]
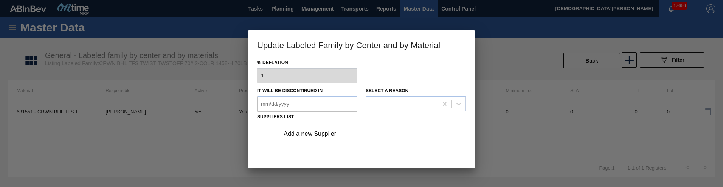
click at [319, 129] on div "Add a new Supplier" at bounding box center [370, 133] width 191 height 19
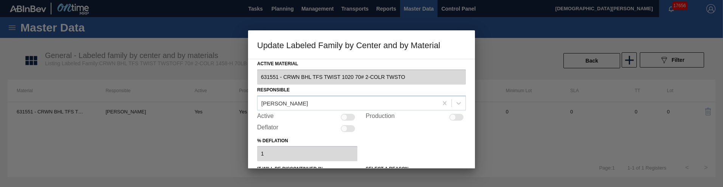
scroll to position [0, 0]
click at [451, 117] on div at bounding box center [453, 117] width 6 height 6
click at [451, 117] on div at bounding box center [456, 117] width 14 height 7
checkbox input "false"
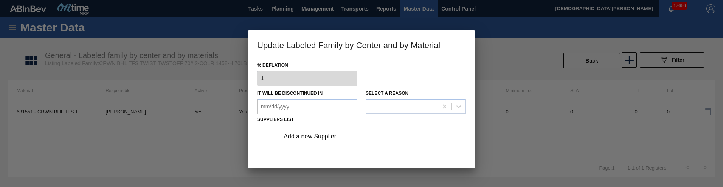
scroll to position [151, 0]
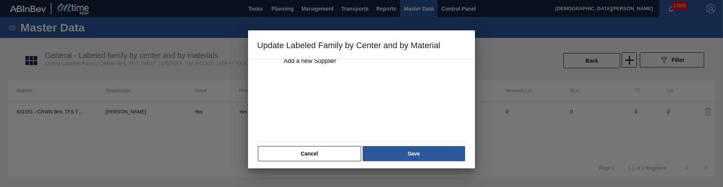
click at [317, 69] on div "Add a new Supplier" at bounding box center [370, 60] width 191 height 19
click at [317, 65] on div "Add a new Supplier" at bounding box center [370, 60] width 191 height 19
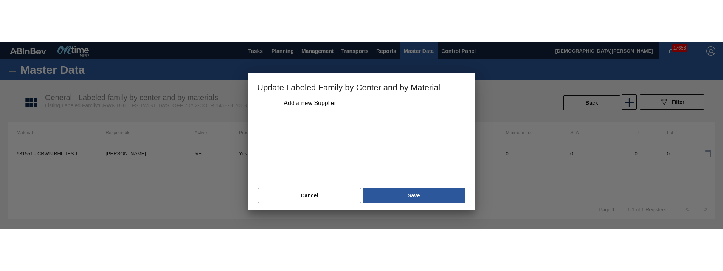
scroll to position [113, 0]
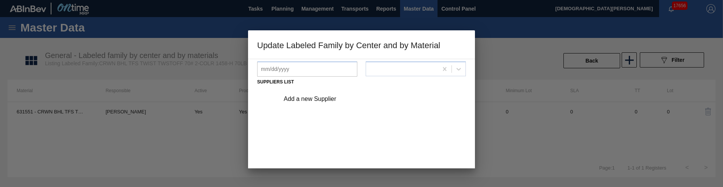
click at [314, 103] on div "Add a new Supplier" at bounding box center [370, 98] width 191 height 19
click at [312, 98] on div "Add a new Supplier" at bounding box center [358, 98] width 148 height 7
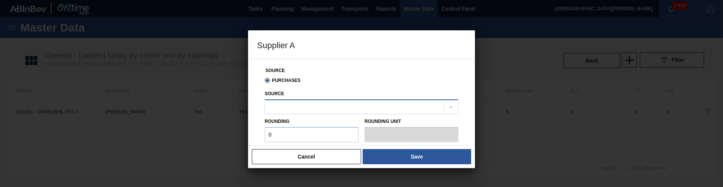
click at [333, 106] on div at bounding box center [354, 106] width 179 height 11
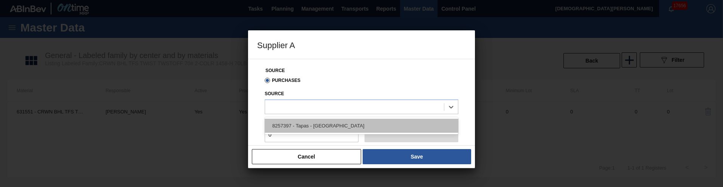
click at [333, 124] on div "8257397 - Tapas - [GEOGRAPHIC_DATA]" at bounding box center [362, 125] width 194 height 14
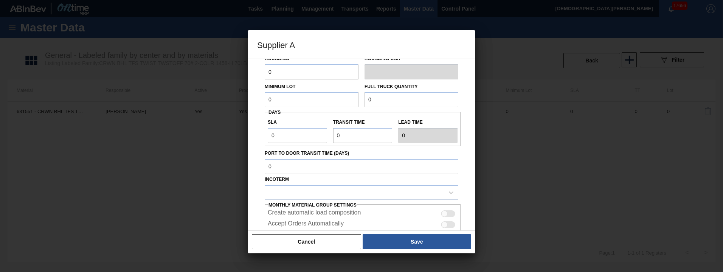
scroll to position [76, 0]
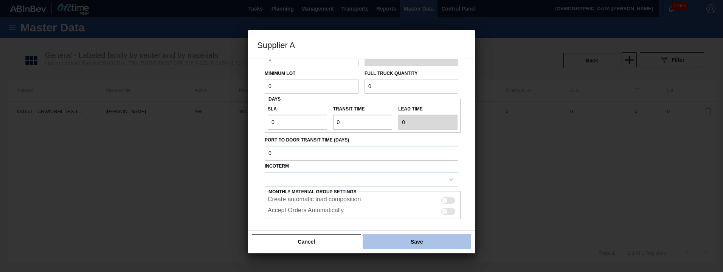
click at [406, 186] on button "Save" at bounding box center [417, 241] width 109 height 15
type input "Pallets"
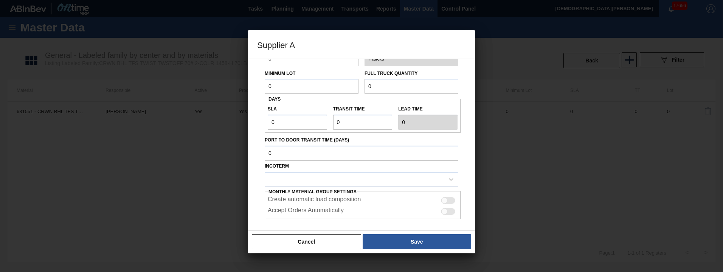
scroll to position [38, 0]
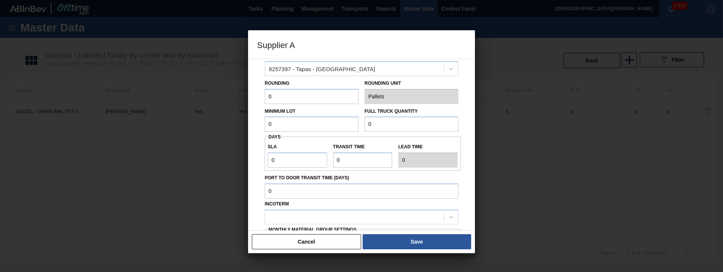
drag, startPoint x: 288, startPoint y: 97, endPoint x: 261, endPoint y: 99, distance: 26.5
click at [261, 99] on div "Source Purchases Source 8257397 - Tapas - Zacatecas Rounding 0 Rounding Unit Pa…" at bounding box center [361, 158] width 209 height 274
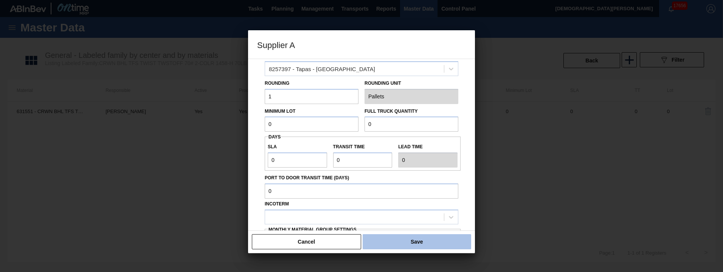
type input "1"
click at [423, 186] on button "Save" at bounding box center [417, 241] width 109 height 15
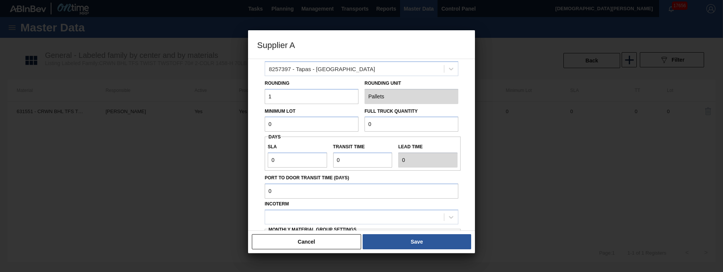
drag, startPoint x: 267, startPoint y: 123, endPoint x: 252, endPoint y: 123, distance: 15.1
click at [252, 123] on div "Source Purchases Source 8257397 - Tapas - Zacatecas Rounding 1 Rounding Unit Pa…" at bounding box center [361, 145] width 227 height 172
click at [298, 95] on input "1" at bounding box center [312, 96] width 94 height 15
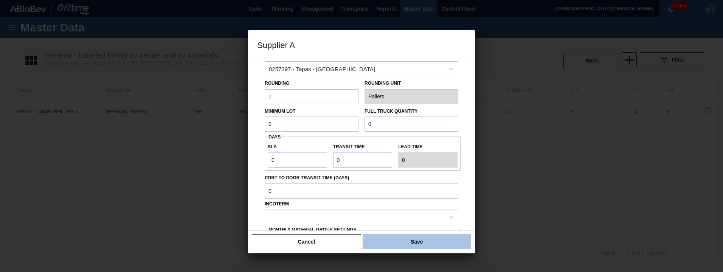
click at [421, 186] on button "Save" at bounding box center [417, 241] width 109 height 15
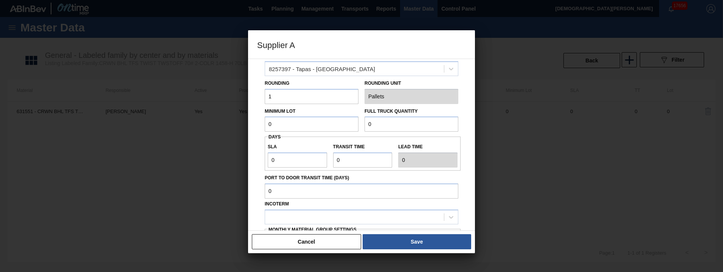
drag, startPoint x: 294, startPoint y: 123, endPoint x: 270, endPoint y: 123, distance: 23.5
click at [244, 120] on div "Supplier A Source Purchases Source 8257397 - Tapas - Zacatecas Rounding 1 Round…" at bounding box center [361, 136] width 723 height 272
type input "2"
drag, startPoint x: 381, startPoint y: 124, endPoint x: 344, endPoint y: 123, distance: 37.1
click at [344, 123] on div "Minimum Lot 2 Full Truck Quantity 0" at bounding box center [362, 118] width 200 height 28
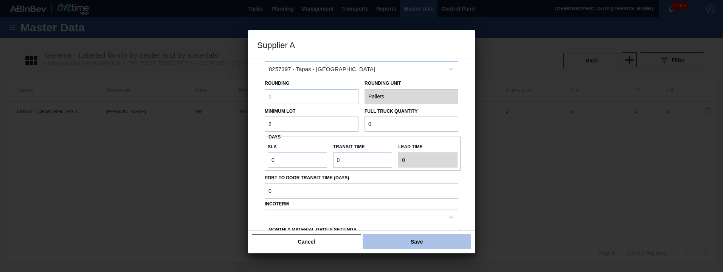
click at [406, 186] on button "Save" at bounding box center [417, 241] width 109 height 15
click at [411, 186] on button "Save" at bounding box center [417, 241] width 109 height 15
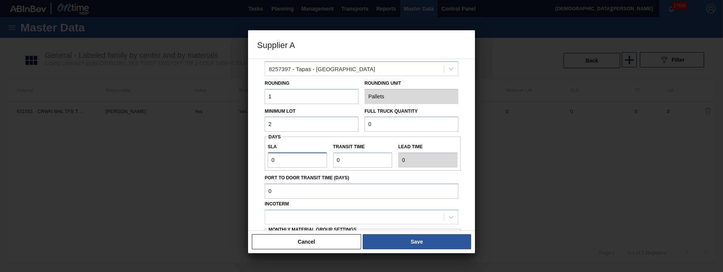
click at [292, 160] on input "0" at bounding box center [297, 159] width 59 height 15
drag, startPoint x: 269, startPoint y: 160, endPoint x: 261, endPoint y: 160, distance: 8.0
click at [262, 160] on div "Source Purchases Source 8257397 - Tapas - Zacatecas Rounding 1 Rounding Unit Pa…" at bounding box center [361, 158] width 209 height 274
type input "1"
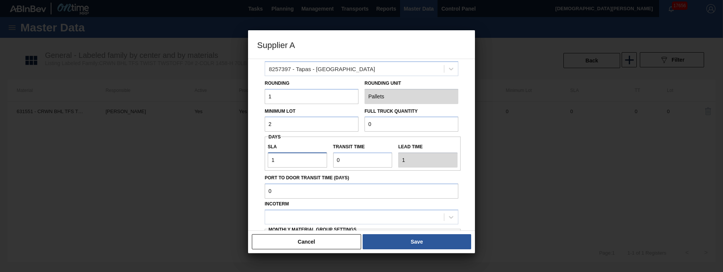
type input "1"
drag, startPoint x: 348, startPoint y: 160, endPoint x: 316, endPoint y: 160, distance: 32.2
click at [317, 160] on div "SLA 1 Transit time Lead time 1" at bounding box center [363, 154] width 196 height 28
type input "1"
type input "2"
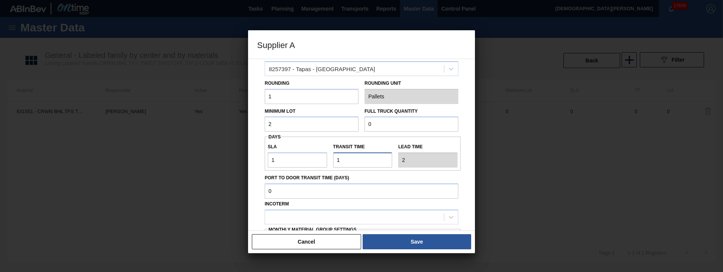
type input "1"
drag, startPoint x: 382, startPoint y: 121, endPoint x: 356, endPoint y: 123, distance: 26.2
click at [356, 122] on div "Minimum Lot 2 Full Truck Quantity 0" at bounding box center [362, 118] width 200 height 28
type input "1"
click at [283, 186] on input "Port to Door Transit Time (days)" at bounding box center [362, 190] width 194 height 15
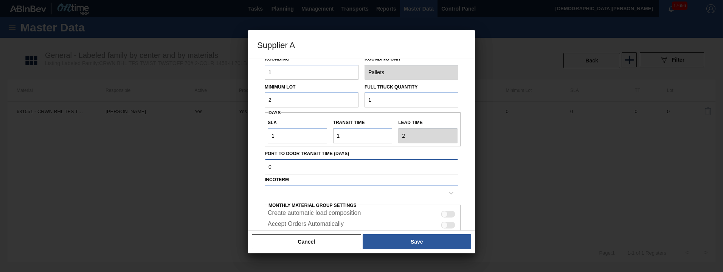
scroll to position [76, 0]
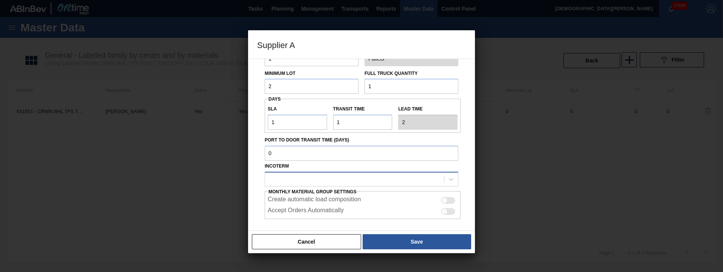
click at [289, 181] on div at bounding box center [354, 179] width 179 height 11
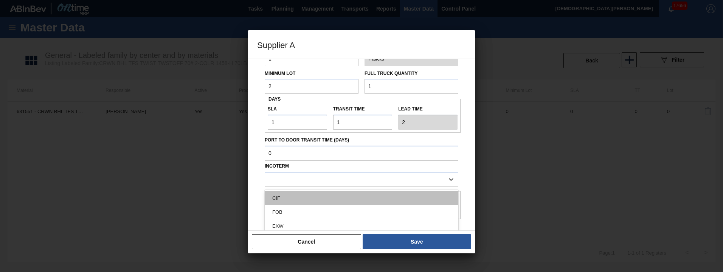
click at [291, 186] on div "CIF" at bounding box center [362, 198] width 194 height 14
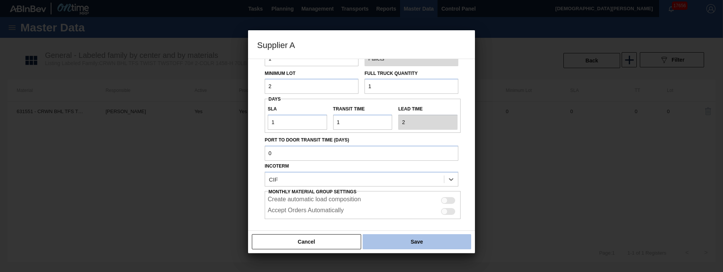
click at [422, 186] on button "Save" at bounding box center [417, 241] width 109 height 15
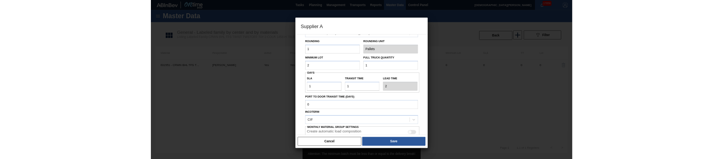
scroll to position [38, 0]
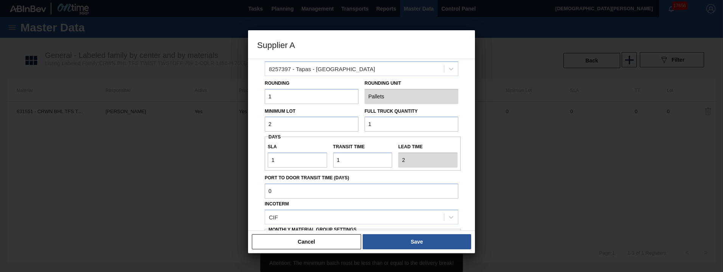
drag, startPoint x: 286, startPoint y: 119, endPoint x: 252, endPoint y: 124, distance: 33.6
click at [253, 123] on div "Source Purchases Source 8257397 - Tapas - Zacatecas Rounding 1 Rounding Unit Pa…" at bounding box center [361, 145] width 227 height 172
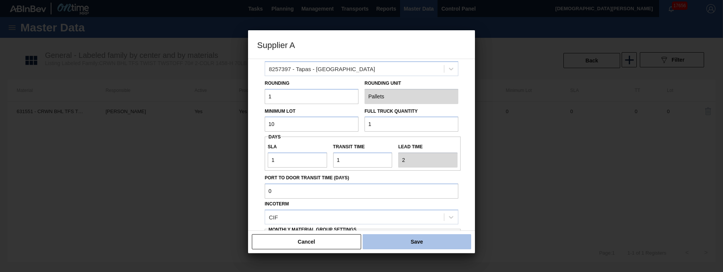
type input "10"
click at [434, 186] on button "Save" at bounding box center [417, 241] width 109 height 15
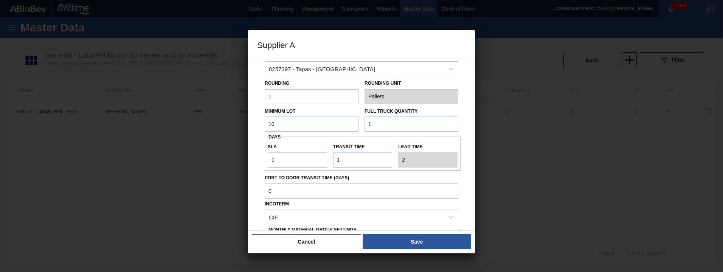
click at [382, 129] on input "1" at bounding box center [412, 124] width 94 height 15
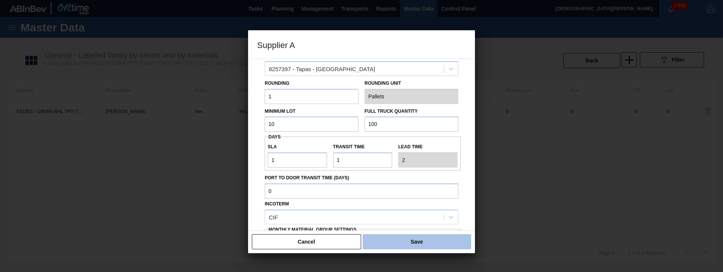
type input "100"
click at [423, 186] on button "Save" at bounding box center [417, 241] width 109 height 15
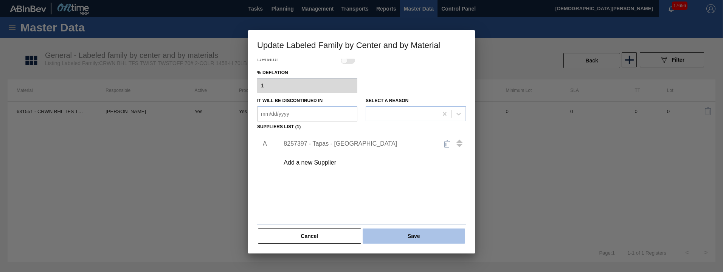
click at [424, 186] on button "Save" at bounding box center [414, 236] width 103 height 15
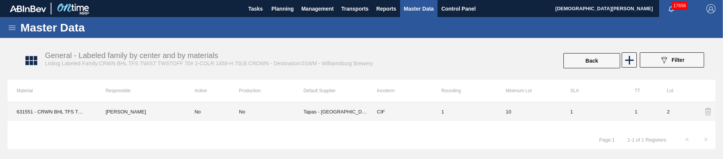
click at [355, 110] on td "Tapas - [GEOGRAPHIC_DATA]" at bounding box center [335, 111] width 64 height 19
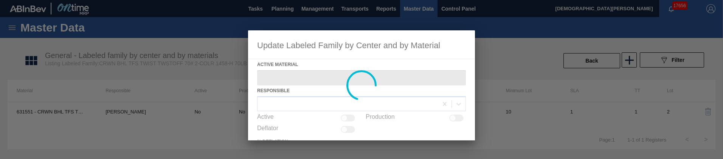
type Material "631551 - CRWN BHL TFS TWIST 1020 70# 2-COLR TWSTO"
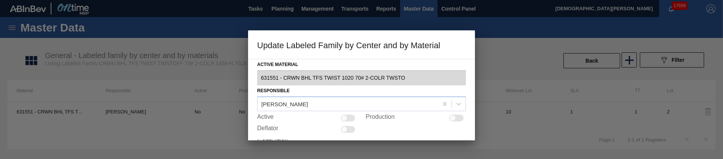
click at [350, 118] on div at bounding box center [348, 117] width 14 height 7
checkbox input "true"
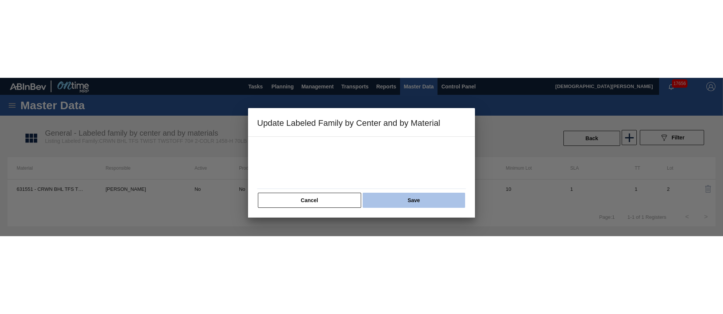
scroll to position [182, 0]
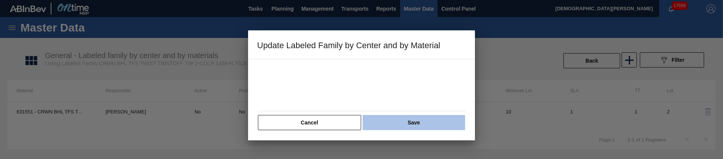
click at [438, 126] on button "Save" at bounding box center [414, 122] width 103 height 15
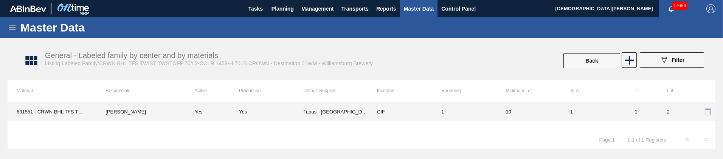
click at [413, 110] on td "CIF" at bounding box center [400, 111] width 64 height 19
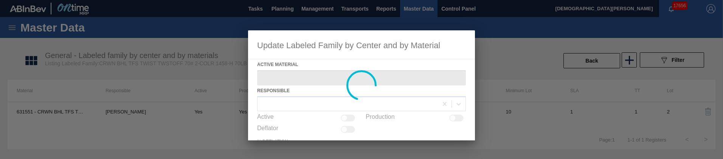
type Material "631551 - CRWN BHL TFS TWIST 1020 70# 2-COLR TWSTO"
checkbox input "true"
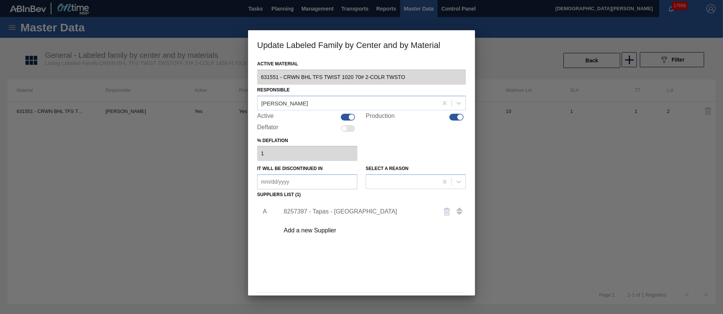
click at [333, 186] on div "8257397 - Tapas - [GEOGRAPHIC_DATA]" at bounding box center [358, 211] width 148 height 7
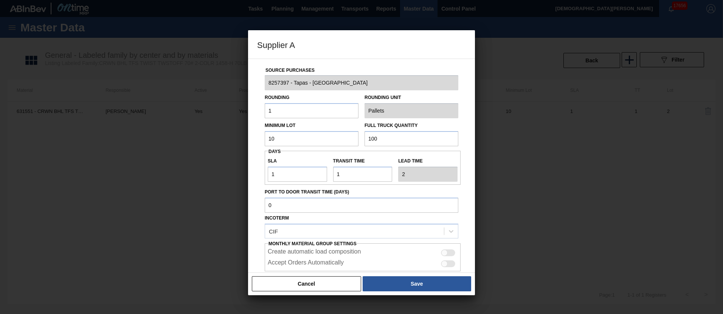
click at [466, 163] on div "Source Purchases 8257397 - Tapas - Zacatecas Rounding 1 Rounding Unit Pallets M…" at bounding box center [361, 166] width 227 height 215
click at [327, 186] on button "Cancel" at bounding box center [306, 284] width 109 height 15
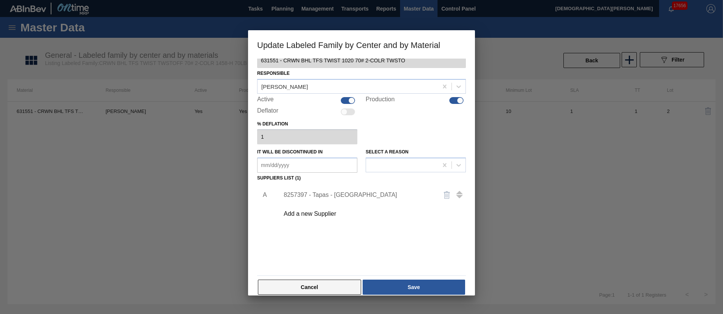
scroll to position [26, 0]
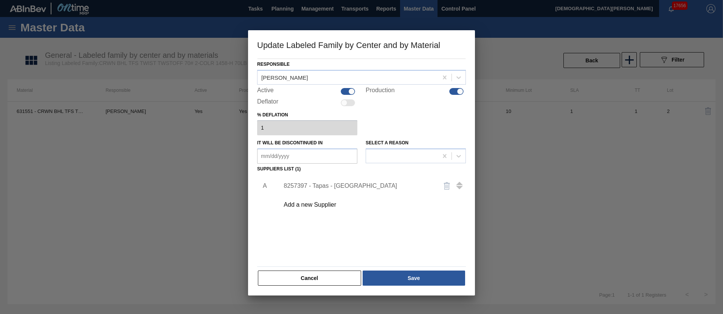
click at [323, 186] on button "Cancel" at bounding box center [309, 278] width 103 height 15
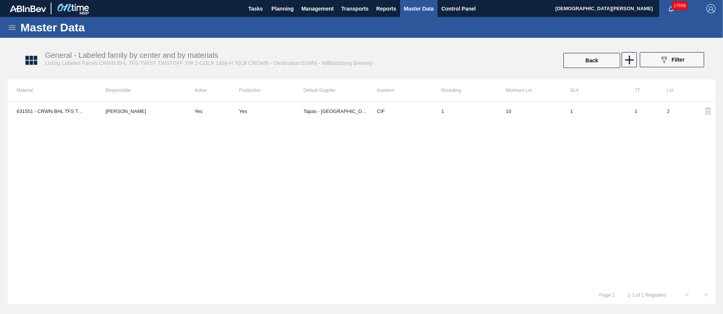
click at [233, 155] on div "631551 - CRWN BHL TFS TWIST 1020 70# 2-COLR TWSTO Jasmine Brown Yes Yes Tapas -…" at bounding box center [362, 193] width 708 height 184
click at [215, 107] on td "Yes" at bounding box center [212, 111] width 54 height 19
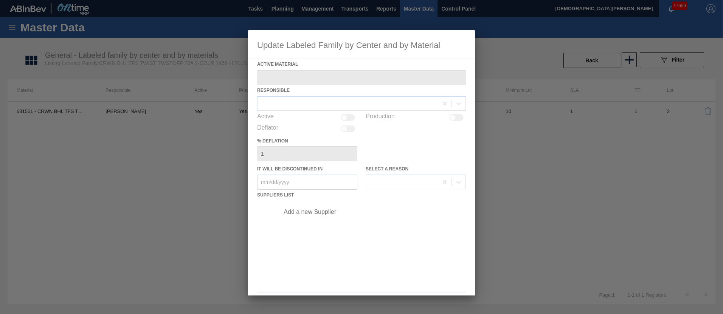
click at [198, 180] on div at bounding box center [361, 157] width 723 height 314
type Material "631551 - CRWN BHL TFS TWIST 1020 70# 2-COLR TWSTO"
checkbox input "true"
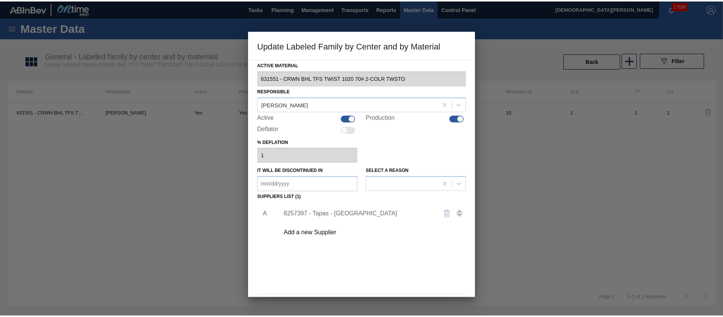
scroll to position [26, 0]
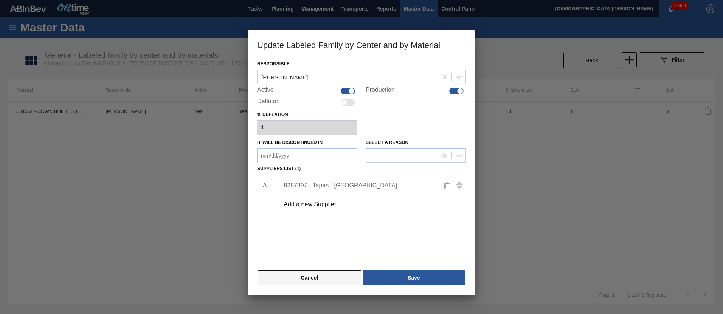
click at [326, 186] on button "Cancel" at bounding box center [309, 277] width 103 height 15
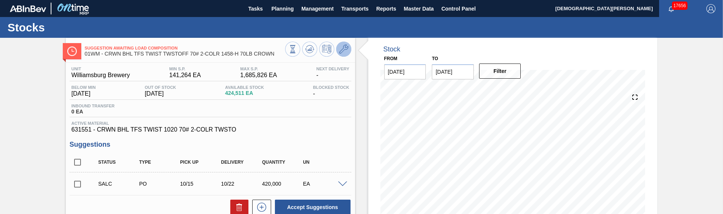
click at [339, 52] on icon at bounding box center [343, 49] width 9 height 9
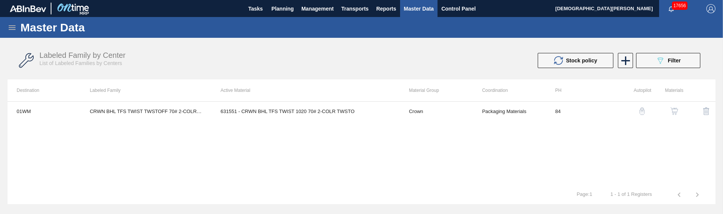
click at [673, 112] on img "button" at bounding box center [675, 111] width 8 height 8
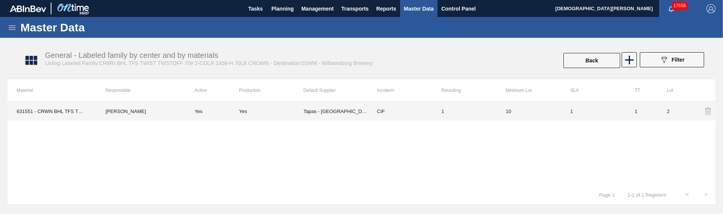
click at [301, 109] on div "Yes" at bounding box center [271, 112] width 64 height 6
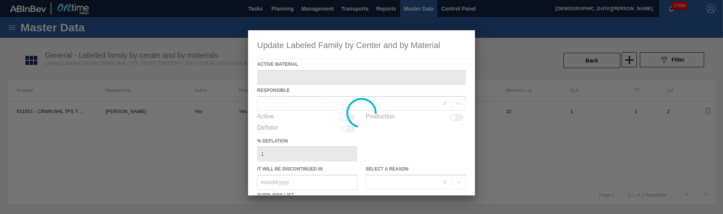
type Material "631551 - CRWN BHL TFS TWIST 1020 70# 2-COLR TWSTO"
checkbox input "true"
